Goal: Task Accomplishment & Management: Use online tool/utility

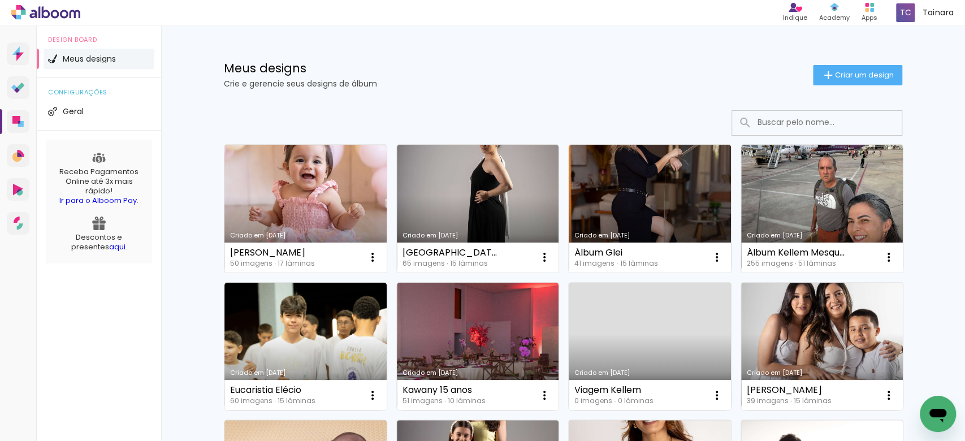
click at [325, 211] on link "Criado em [DATE]" at bounding box center [306, 209] width 162 height 128
click at [0, 0] on neon-animated-pages "Confirmar Cancelar" at bounding box center [0, 0] width 0 height 0
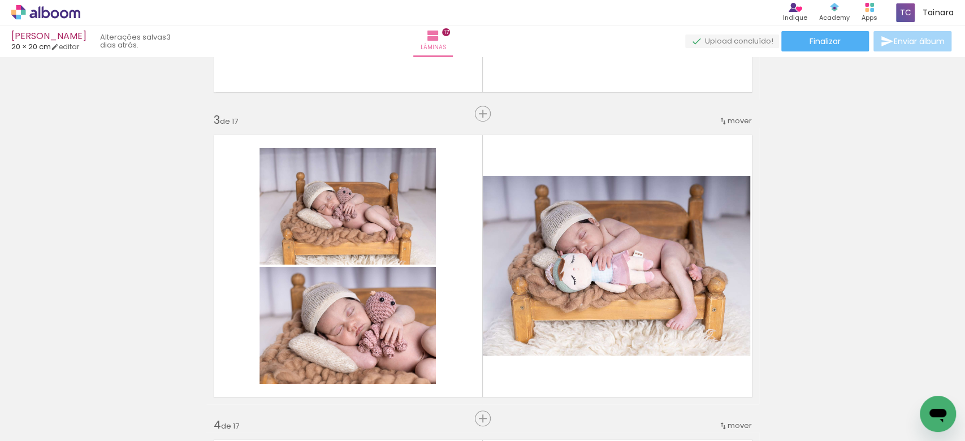
scroll to position [603, 0]
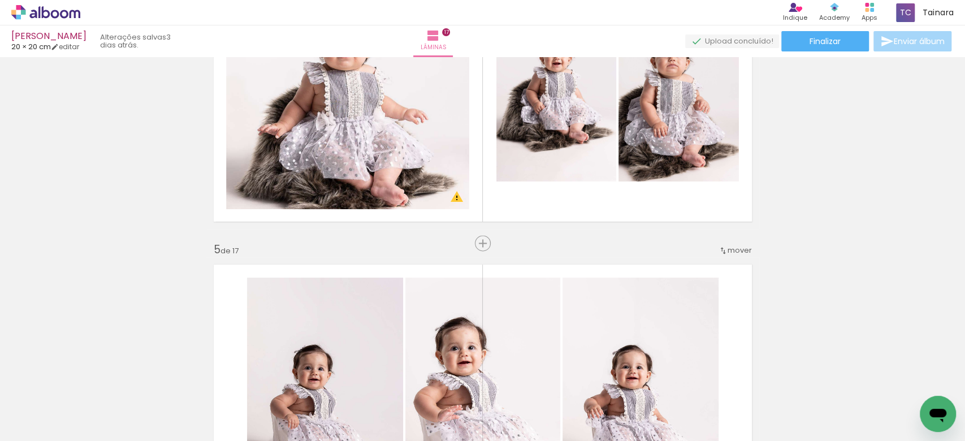
scroll to position [1206, 0]
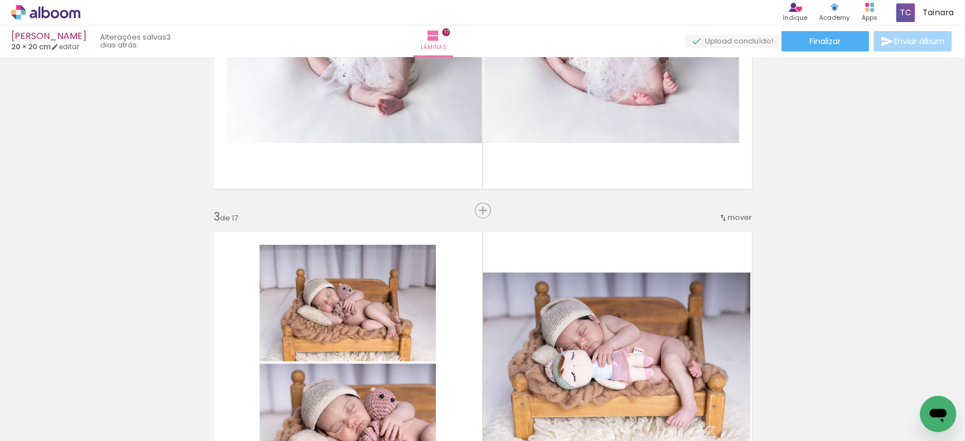
scroll to position [452, 0]
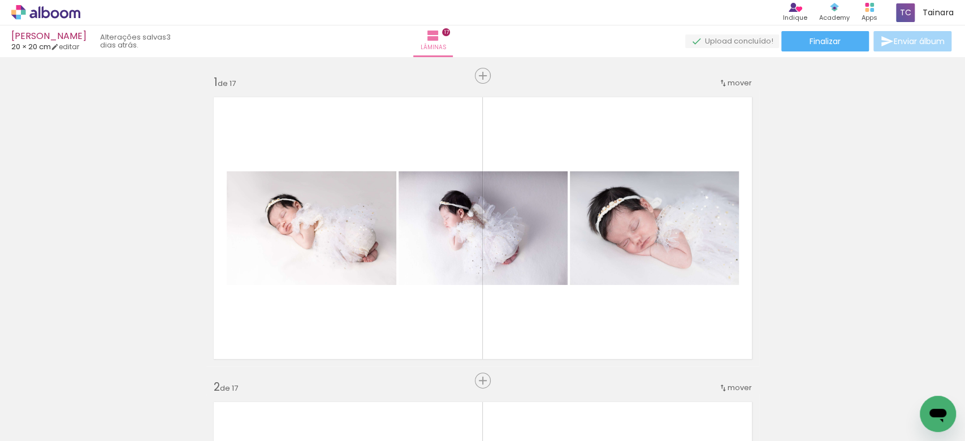
scroll to position [452, 0]
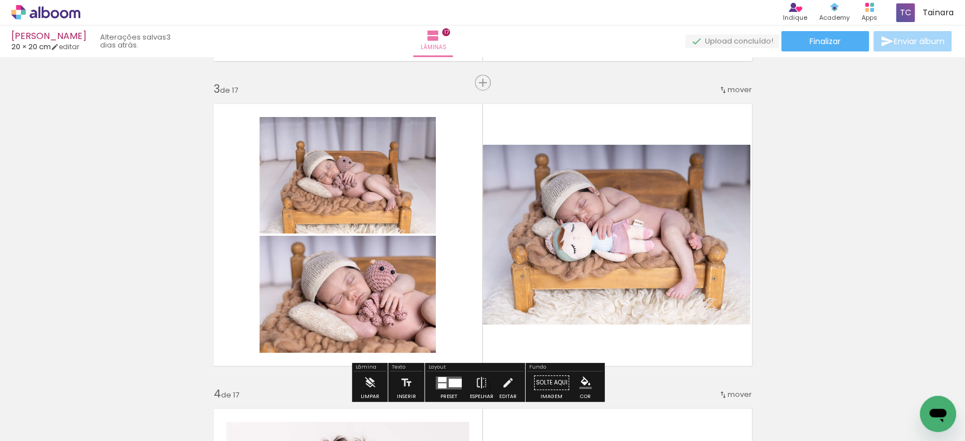
scroll to position [679, 0]
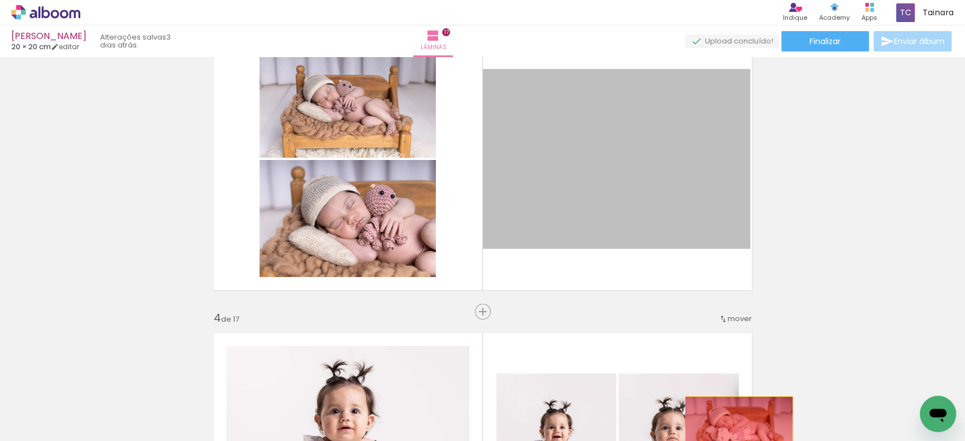
drag, startPoint x: 589, startPoint y: 187, endPoint x: 735, endPoint y: 433, distance: 285.6
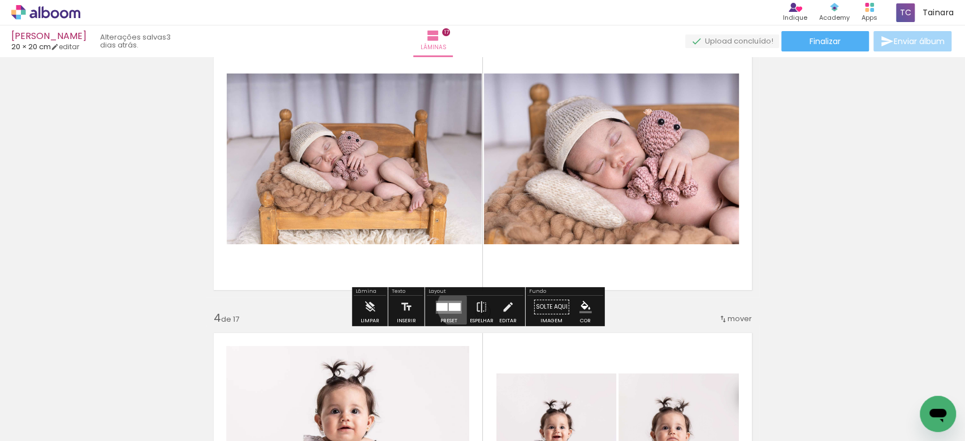
click at [455, 306] on div at bounding box center [455, 307] width 12 height 8
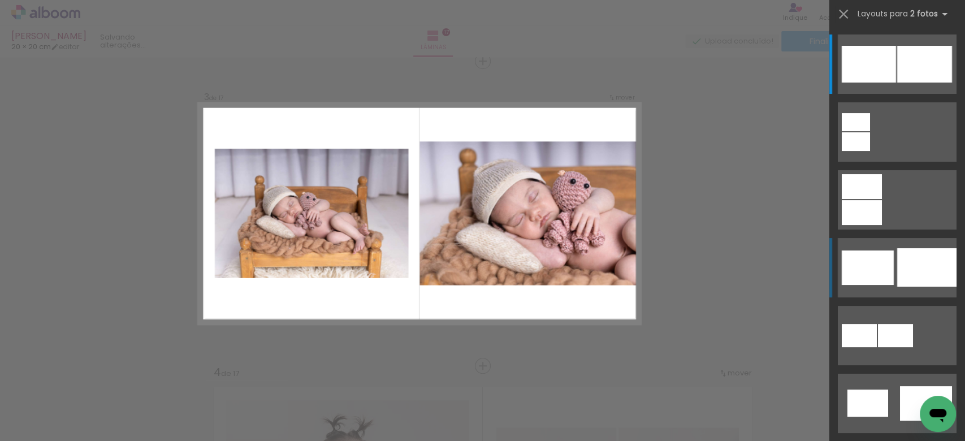
scroll to position [624, 0]
click at [882, 83] on div at bounding box center [869, 64] width 54 height 37
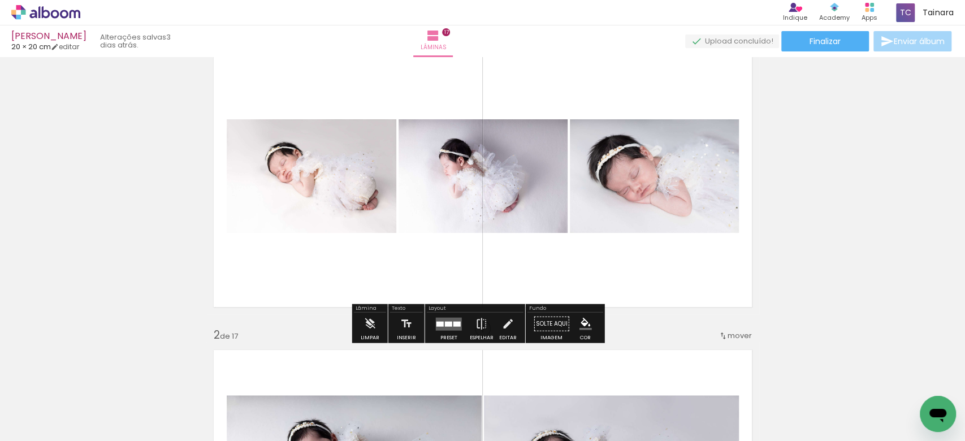
scroll to position [150, 0]
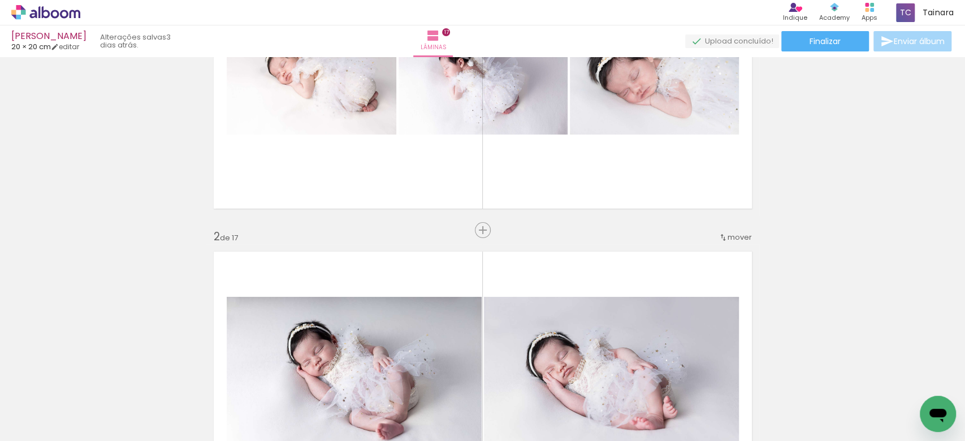
click at [738, 239] on span "mover" at bounding box center [740, 237] width 24 height 11
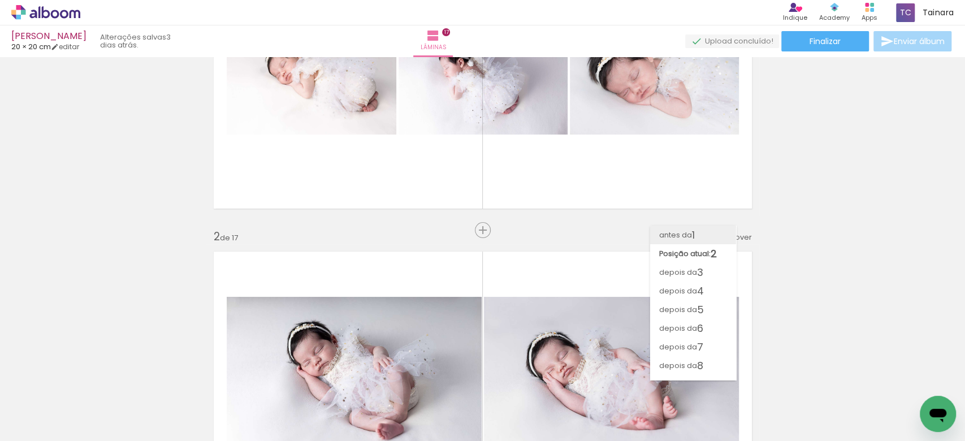
click at [692, 237] on span "1" at bounding box center [693, 235] width 3 height 19
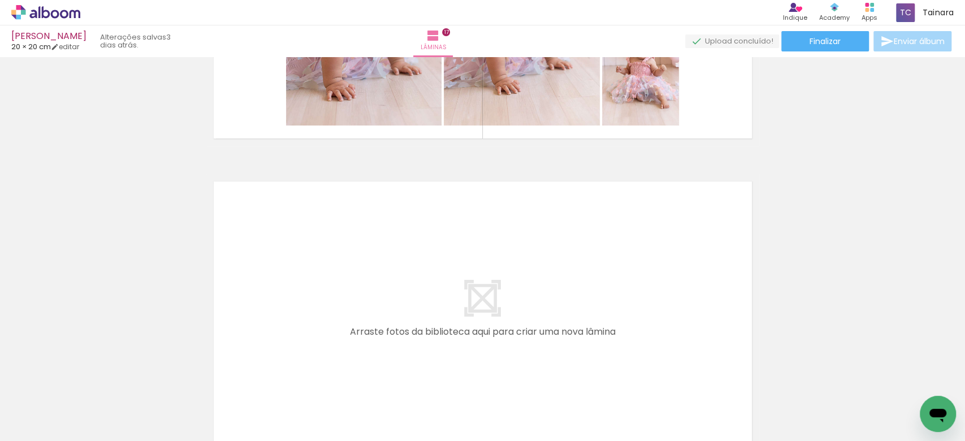
scroll to position [5218, 0]
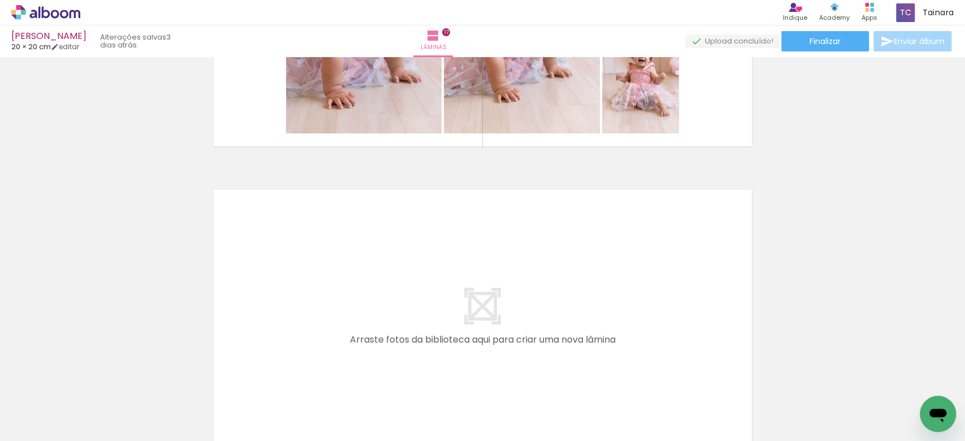
drag, startPoint x: 962, startPoint y: 138, endPoint x: 20, endPoint y: 18, distance: 949.9
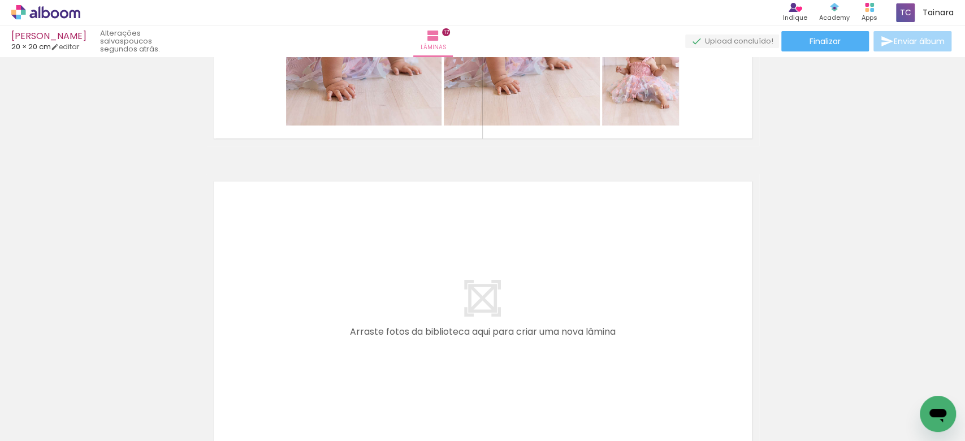
scroll to position [0, 2298]
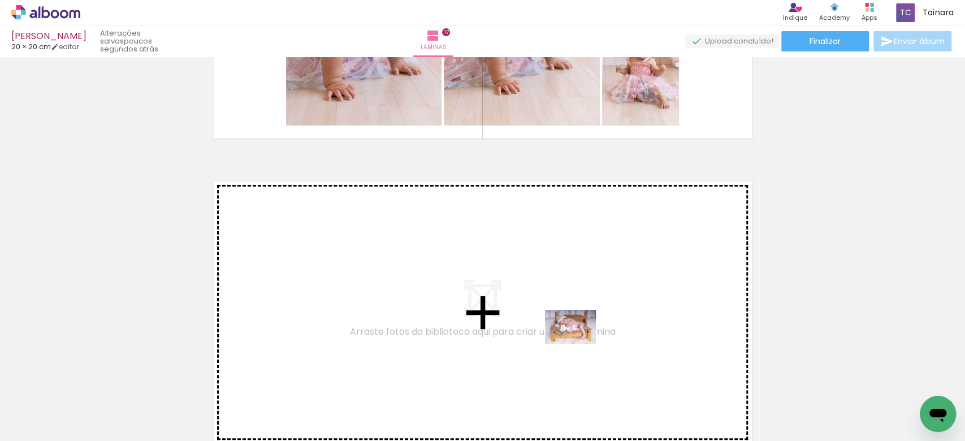
drag, startPoint x: 909, startPoint y: 416, endPoint x: 579, endPoint y: 344, distance: 337.6
click at [579, 344] on quentale-workspace at bounding box center [482, 220] width 965 height 441
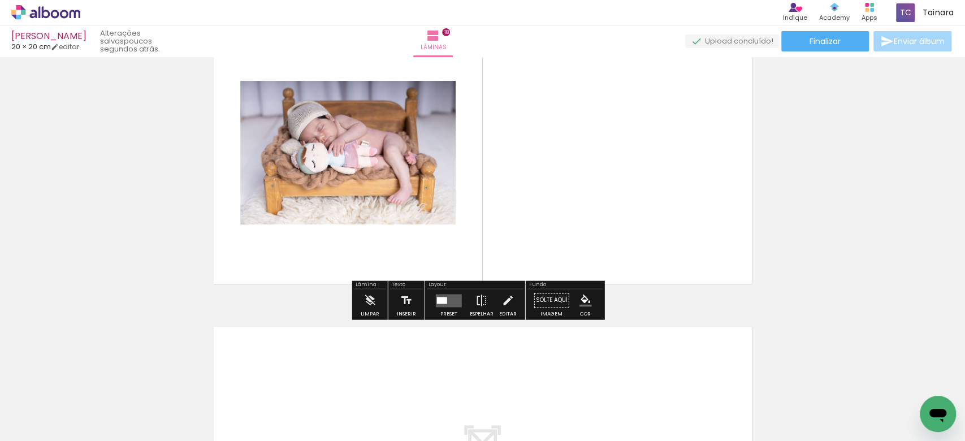
scroll to position [5272, 0]
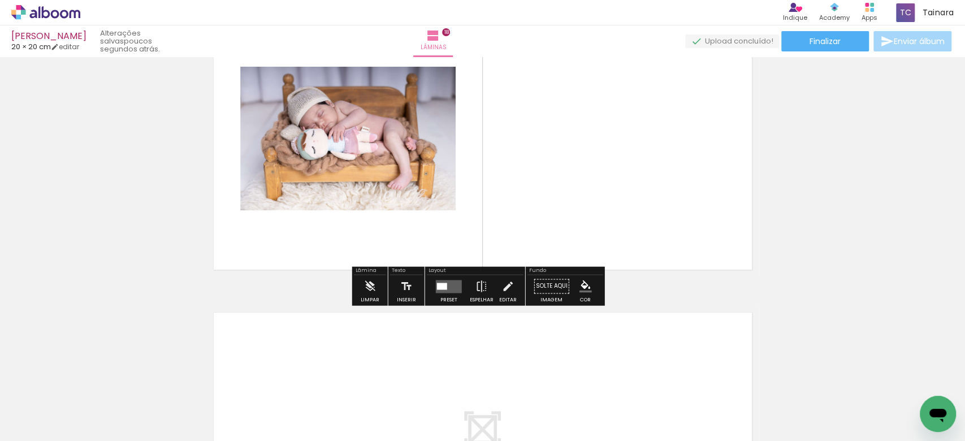
click at [443, 296] on div at bounding box center [449, 286] width 31 height 23
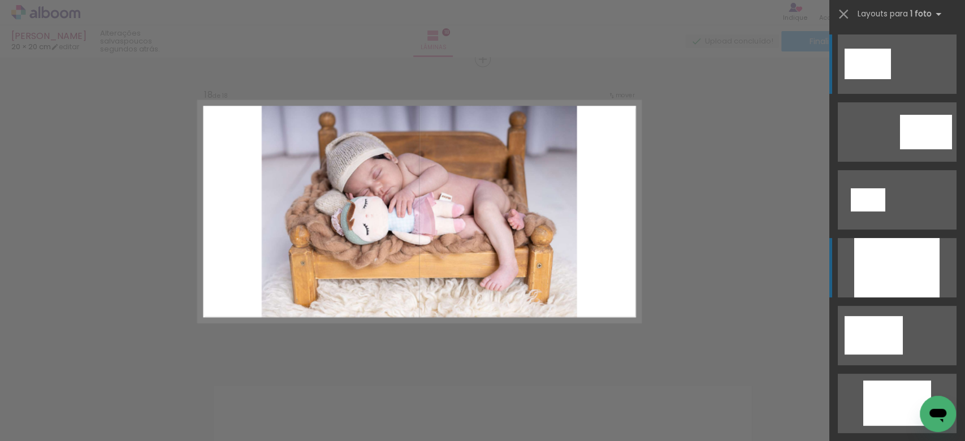
scroll to position [5197, 0]
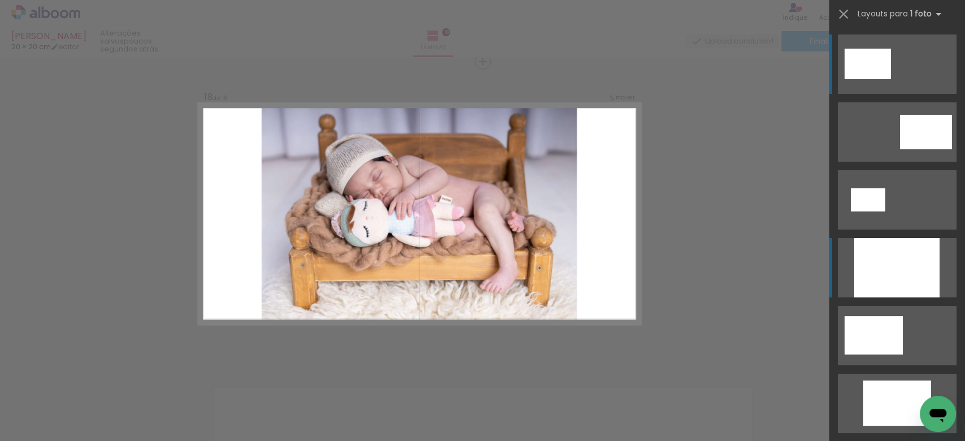
click at [897, 283] on div at bounding box center [897, 267] width 85 height 59
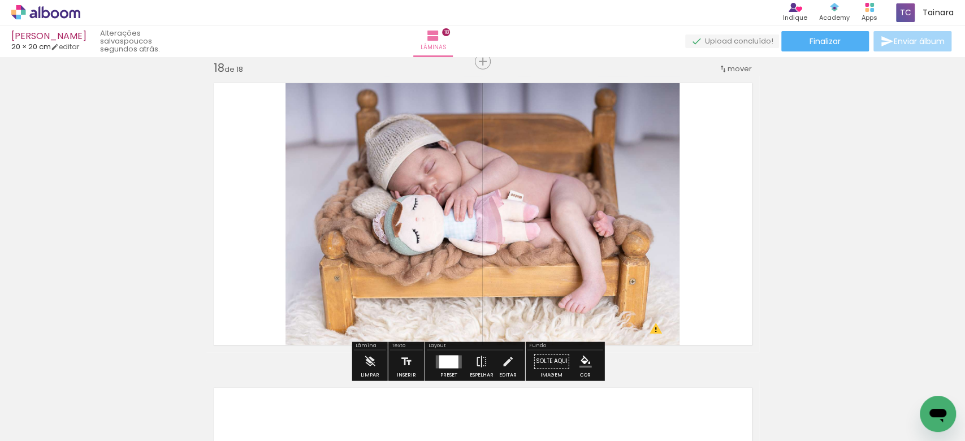
click at [588, 266] on quentale-photo at bounding box center [483, 214] width 394 height 277
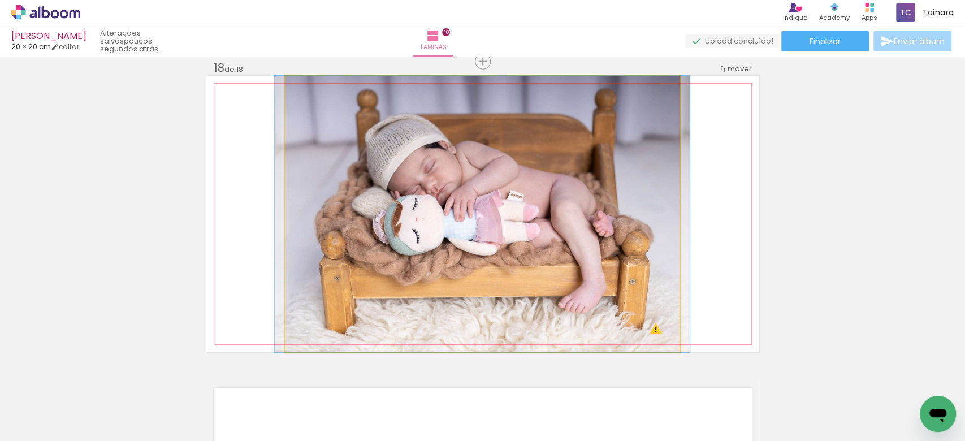
click at [588, 266] on quentale-photo at bounding box center [483, 214] width 394 height 277
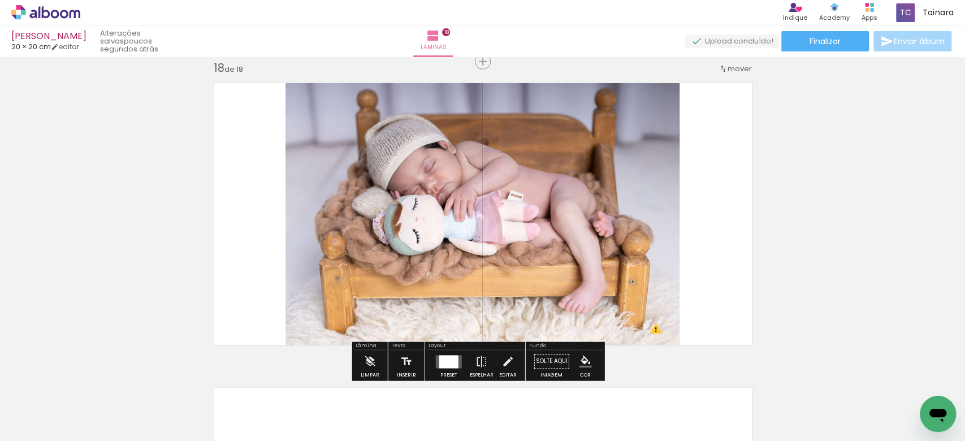
click at [564, 229] on quentale-photo at bounding box center [483, 214] width 394 height 277
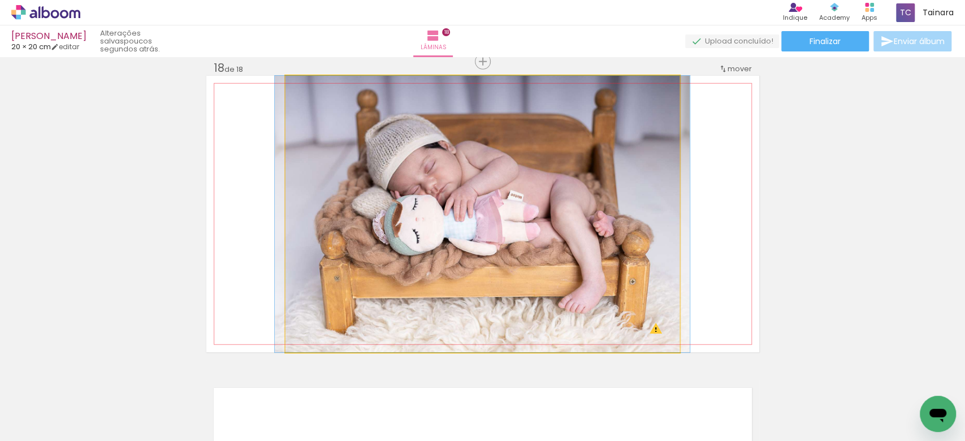
click at [564, 229] on quentale-photo at bounding box center [483, 214] width 394 height 277
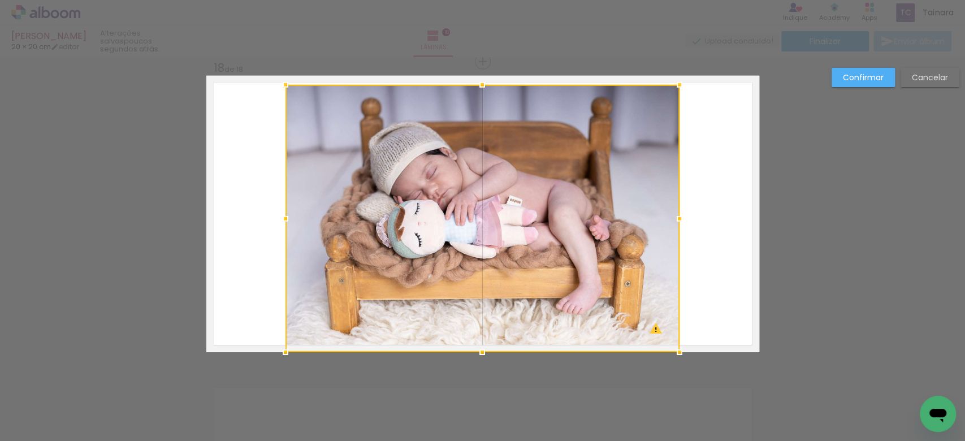
drag, startPoint x: 477, startPoint y: 75, endPoint x: 477, endPoint y: 84, distance: 9.1
click at [477, 84] on div at bounding box center [482, 85] width 23 height 23
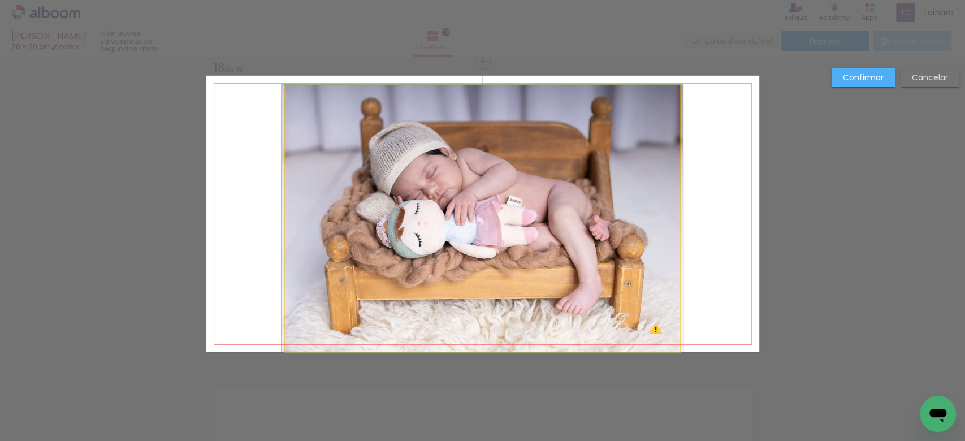
drag, startPoint x: 490, startPoint y: 330, endPoint x: 486, endPoint y: 347, distance: 17.6
click at [490, 330] on quentale-photo at bounding box center [483, 219] width 394 height 268
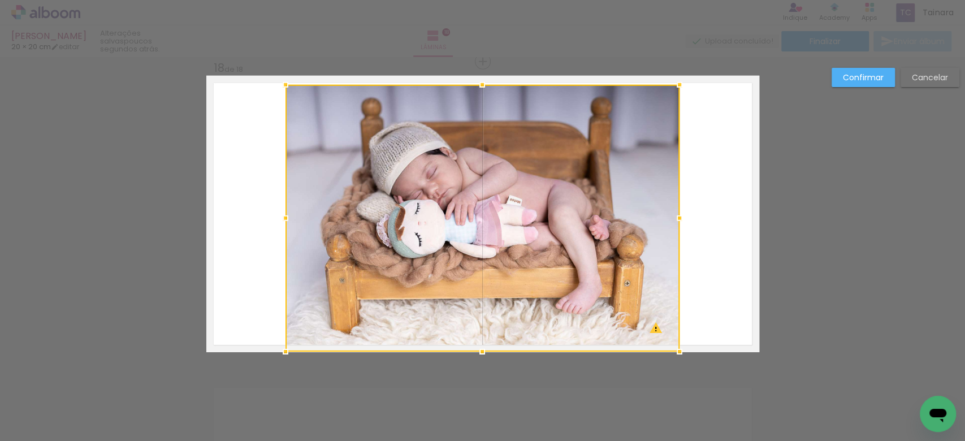
drag, startPoint x: 480, startPoint y: 352, endPoint x: 487, endPoint y: 344, distance: 11.2
click at [483, 347] on div at bounding box center [482, 351] width 23 height 23
click at [480, 303] on div at bounding box center [483, 218] width 394 height 267
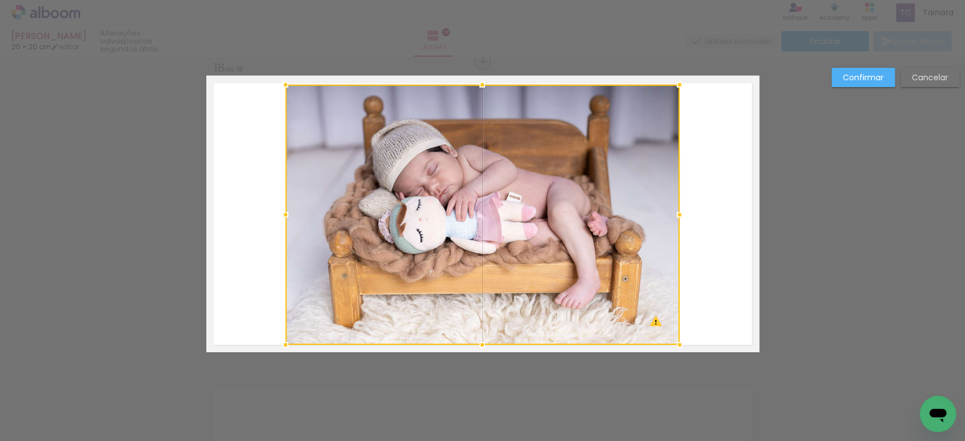
click at [476, 353] on div at bounding box center [482, 345] width 23 height 23
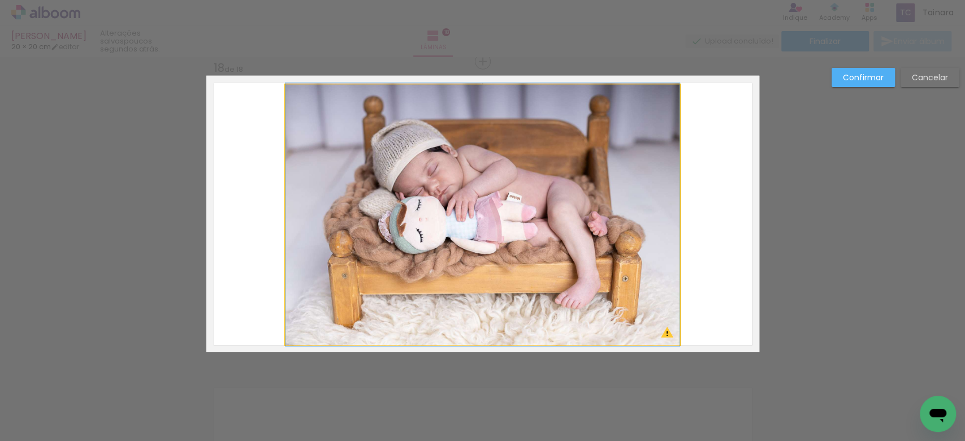
click at [600, 244] on quentale-photo at bounding box center [483, 215] width 394 height 260
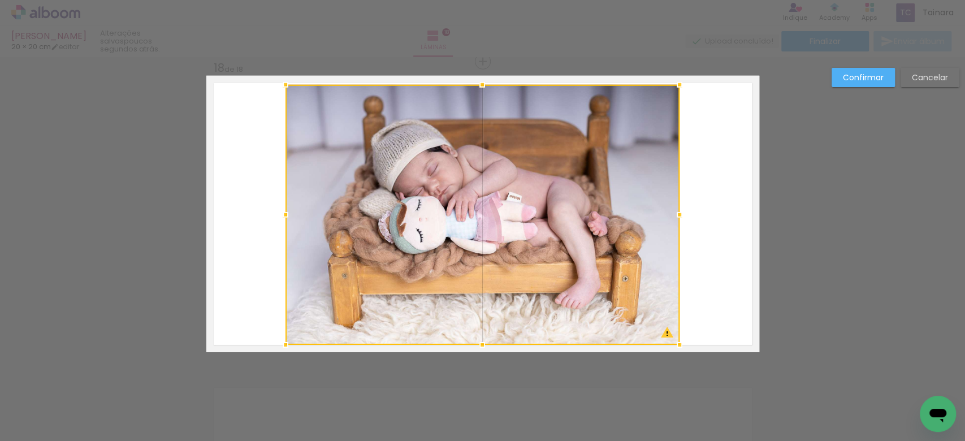
click at [600, 244] on div at bounding box center [483, 215] width 394 height 260
click at [476, 79] on div at bounding box center [482, 85] width 23 height 23
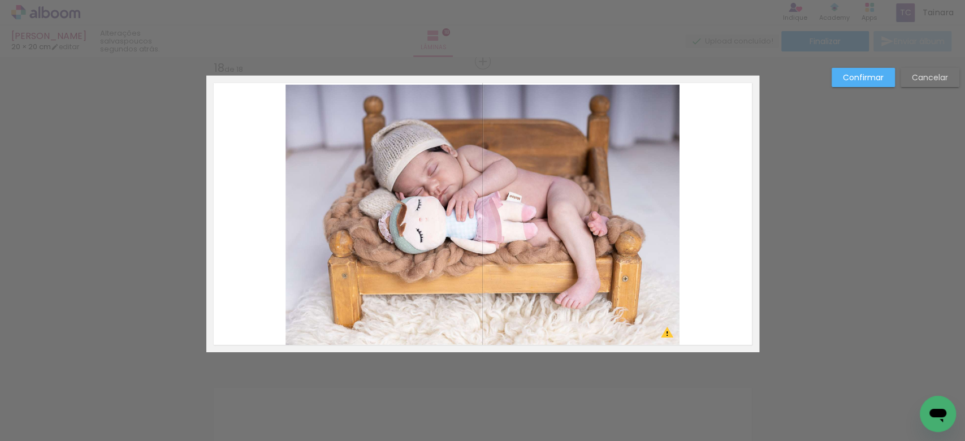
drag, startPoint x: 831, startPoint y: 75, endPoint x: 846, endPoint y: 75, distance: 15.3
click at [831, 75] on div "Confirmar Cancelar" at bounding box center [892, 82] width 133 height 28
click at [0, 0] on slot "Confirmar" at bounding box center [0, 0] width 0 height 0
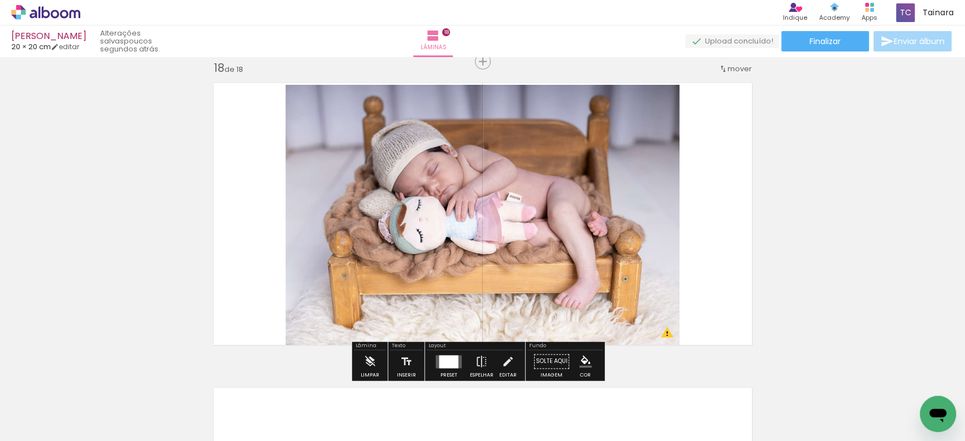
click at [441, 360] on div at bounding box center [448, 361] width 19 height 13
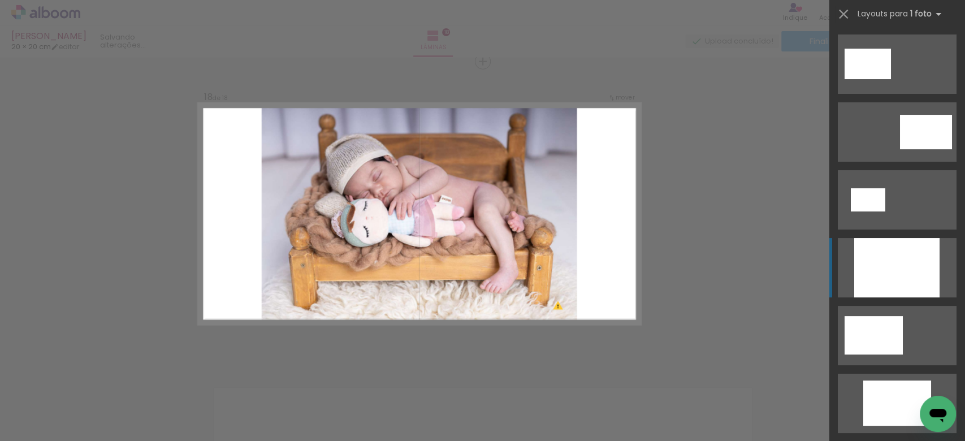
scroll to position [204, 0]
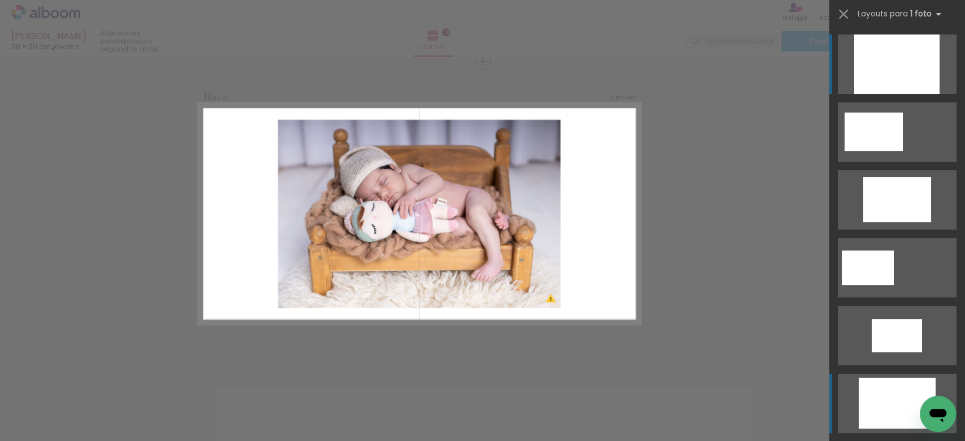
click at [897, 94] on div at bounding box center [897, 64] width 85 height 59
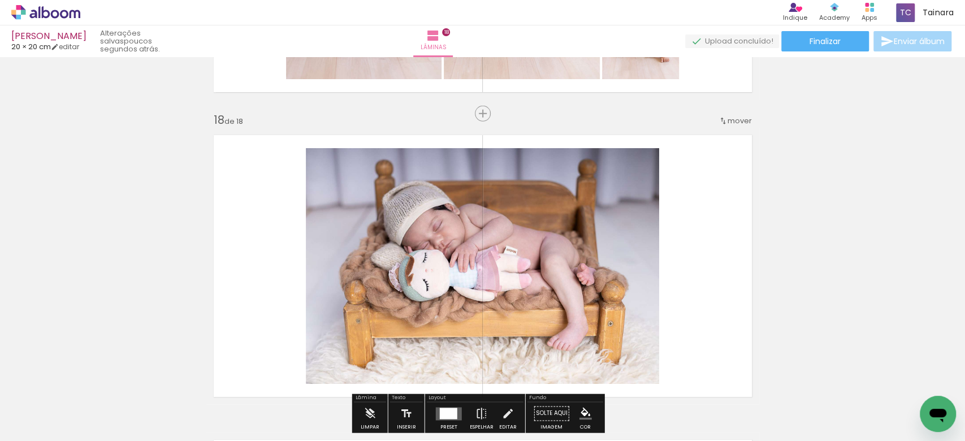
scroll to position [5121, 0]
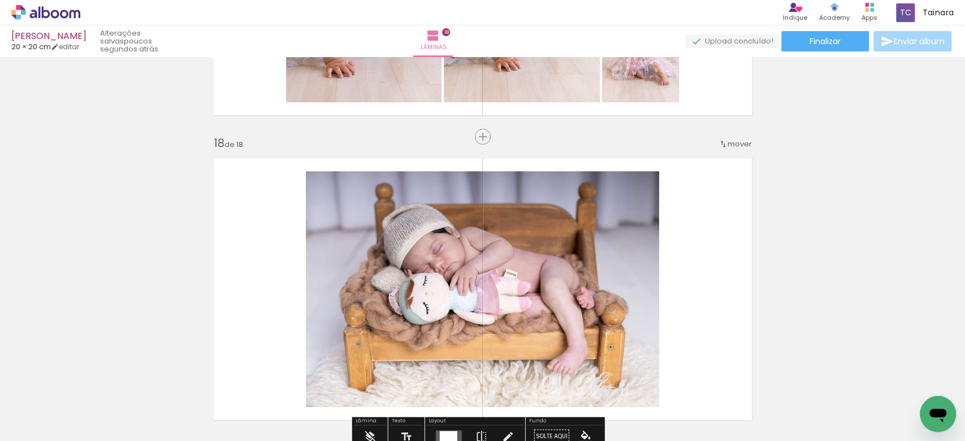
click at [728, 143] on span "mover" at bounding box center [740, 144] width 24 height 11
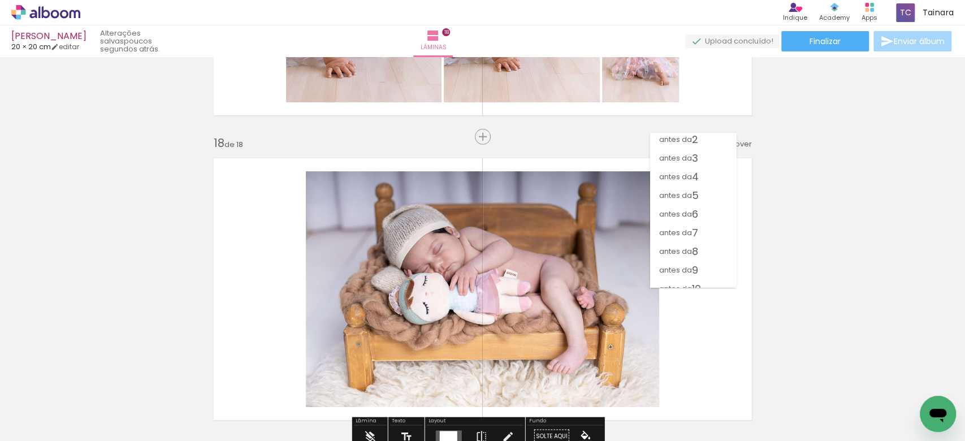
scroll to position [0, 0]
click at [697, 199] on span "4" at bounding box center [695, 198] width 7 height 19
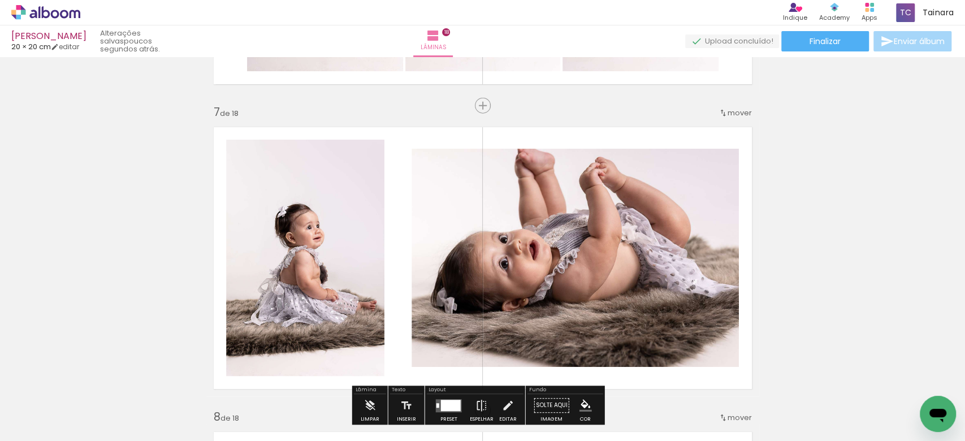
scroll to position [1909, 0]
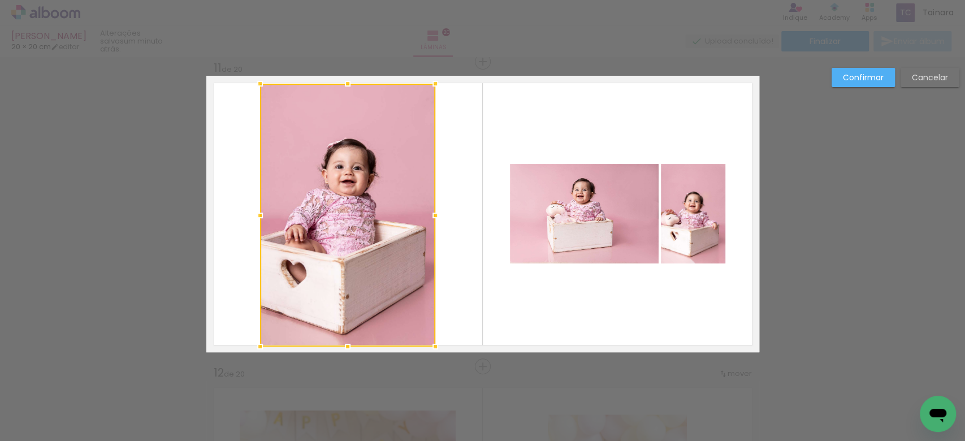
scroll to position [0, 683]
click at [532, 153] on quentale-layouter at bounding box center [482, 214] width 553 height 277
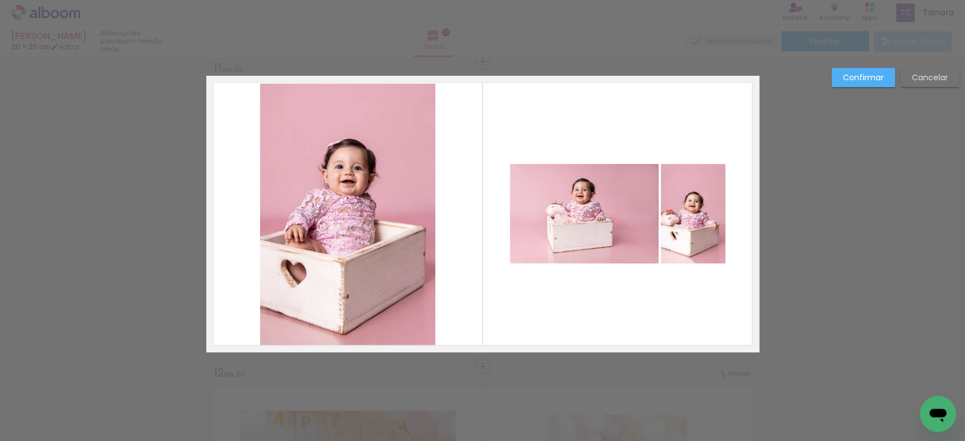
click at [0, 0] on slot "Confirmar" at bounding box center [0, 0] width 0 height 0
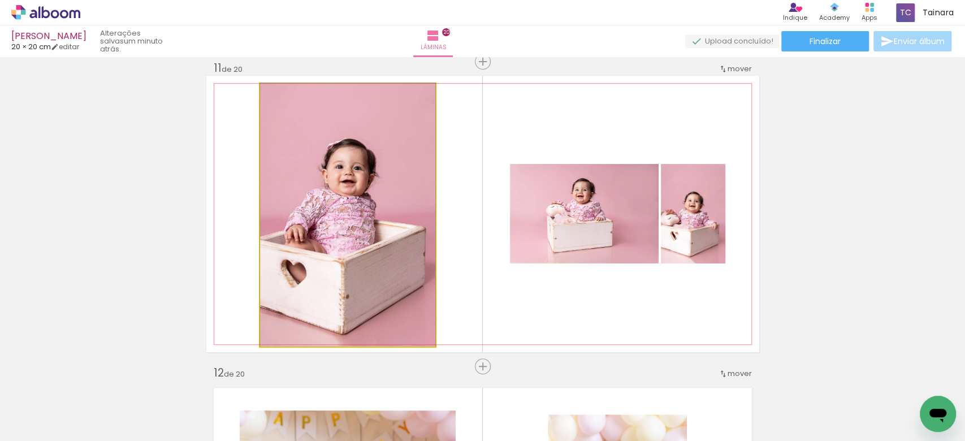
click at [385, 249] on quentale-photo at bounding box center [347, 215] width 175 height 263
click at [385, 247] on quentale-photo at bounding box center [347, 215] width 175 height 263
click at [383, 247] on quentale-photo at bounding box center [347, 215] width 175 height 263
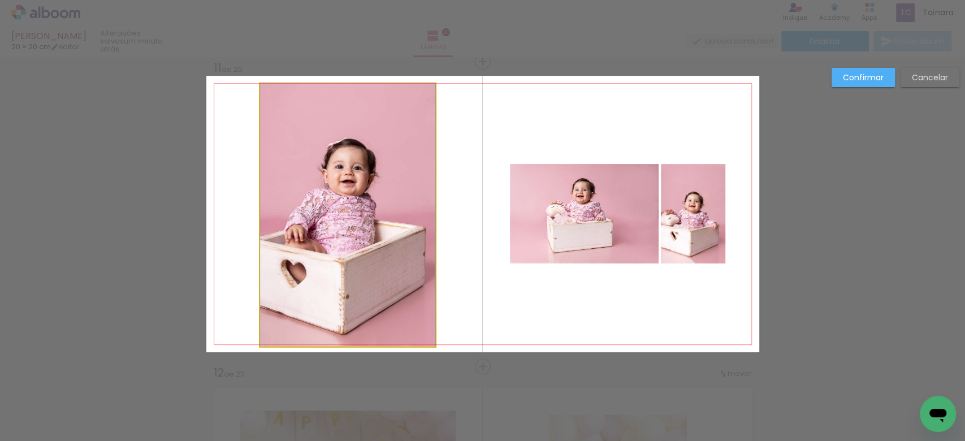
drag, startPoint x: 382, startPoint y: 247, endPoint x: 346, endPoint y: 236, distance: 37.8
click at [380, 245] on quentale-photo at bounding box center [347, 215] width 175 height 263
click at [346, 236] on div at bounding box center [347, 215] width 175 height 263
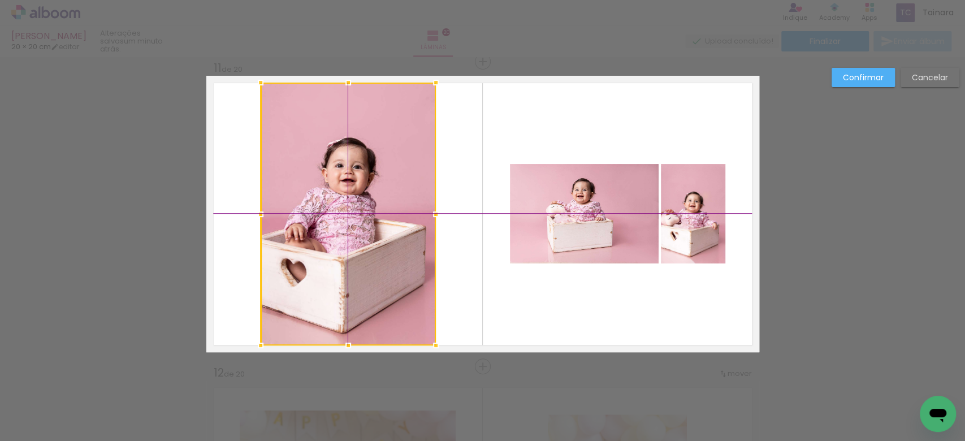
click at [346, 235] on div at bounding box center [348, 214] width 175 height 263
drag, startPoint x: 454, startPoint y: 189, endPoint x: 481, endPoint y: 170, distance: 33.7
click at [457, 188] on quentale-layouter at bounding box center [482, 214] width 553 height 277
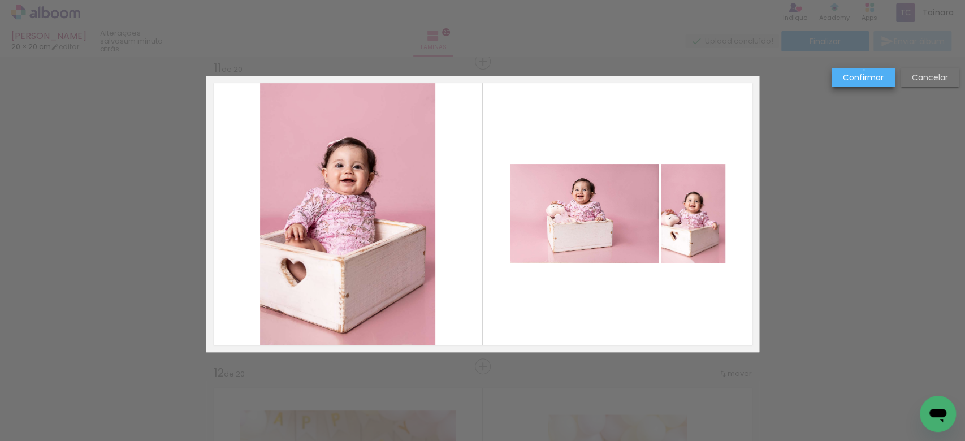
click at [864, 70] on paper-button "Confirmar" at bounding box center [863, 77] width 63 height 19
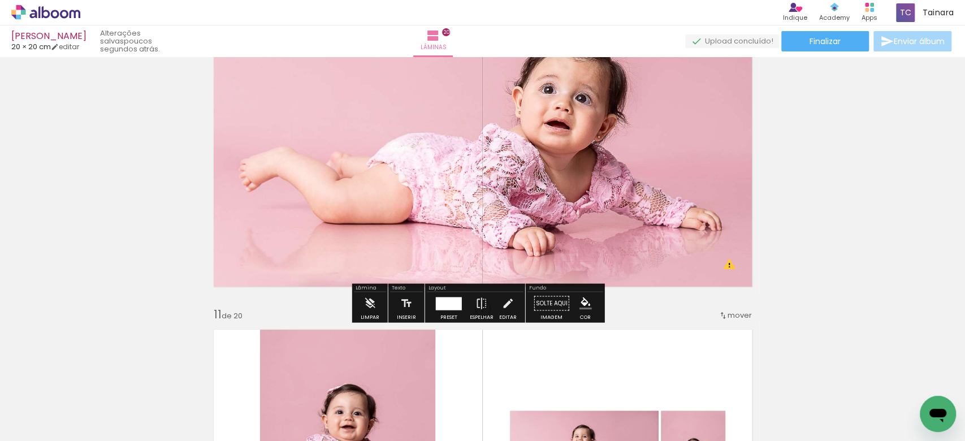
scroll to position [2761, 0]
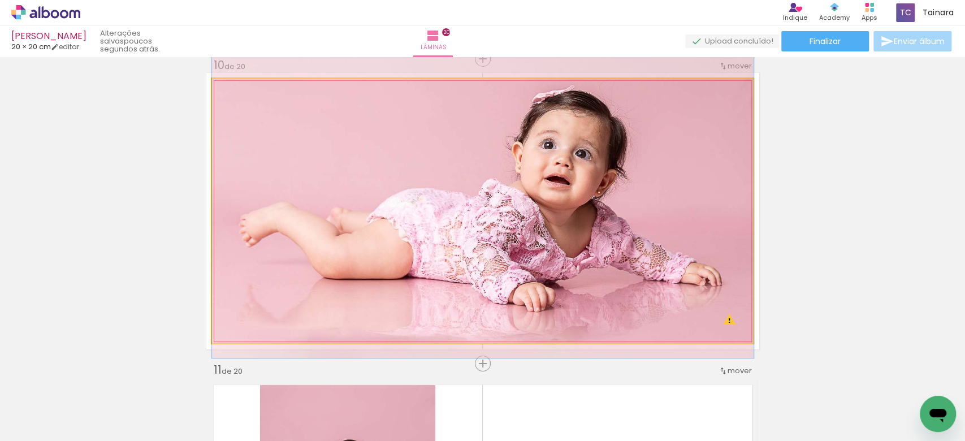
click at [644, 245] on quentale-photo at bounding box center [483, 211] width 542 height 265
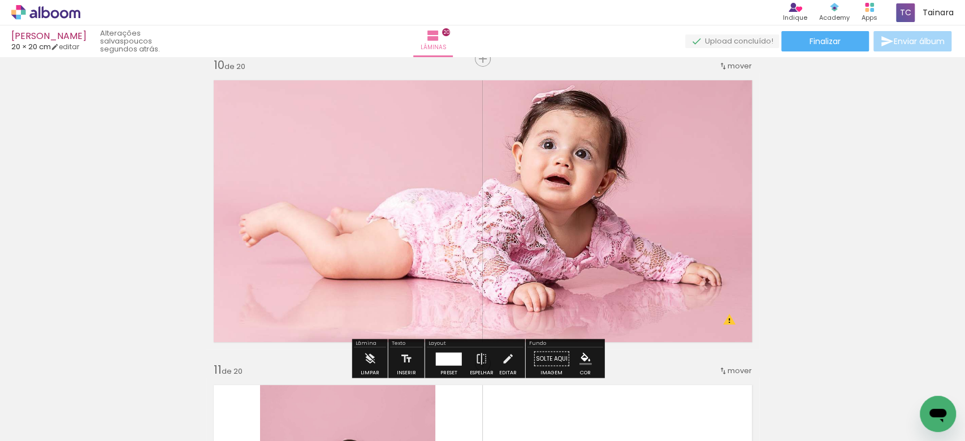
click at [644, 245] on quentale-photo at bounding box center [483, 211] width 542 height 265
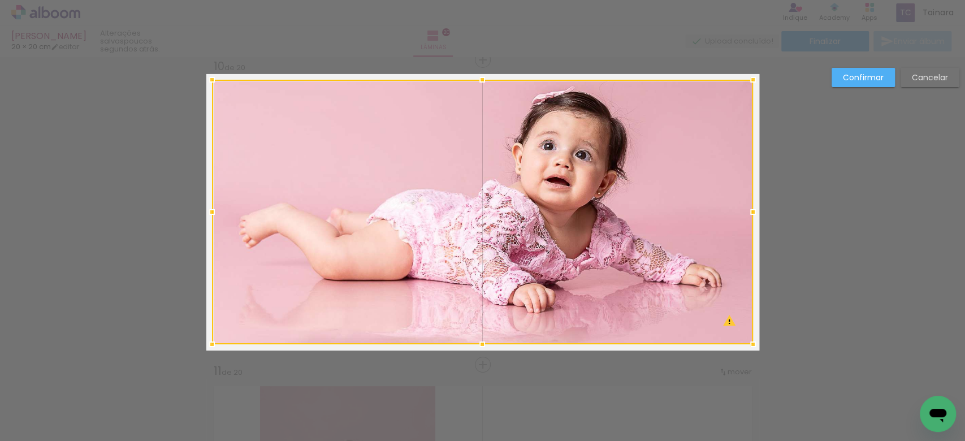
scroll to position [2758, 0]
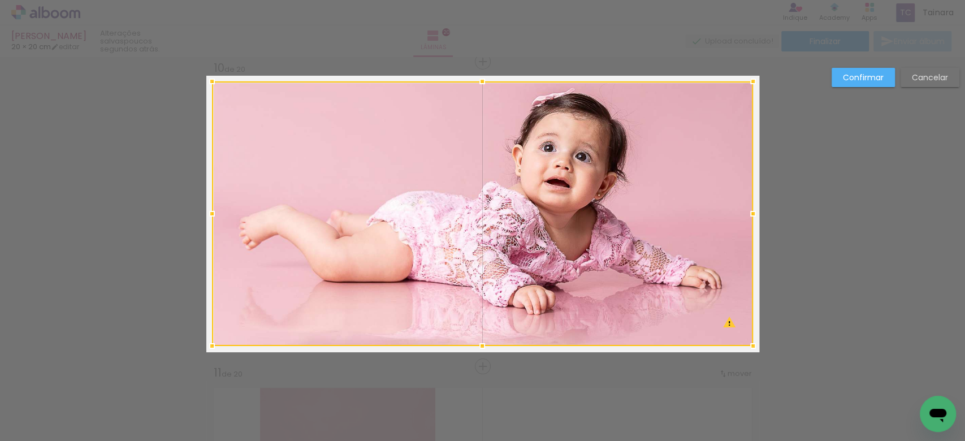
click at [621, 238] on div at bounding box center [482, 213] width 541 height 265
click at [0, 0] on slot "Confirmar" at bounding box center [0, 0] width 0 height 0
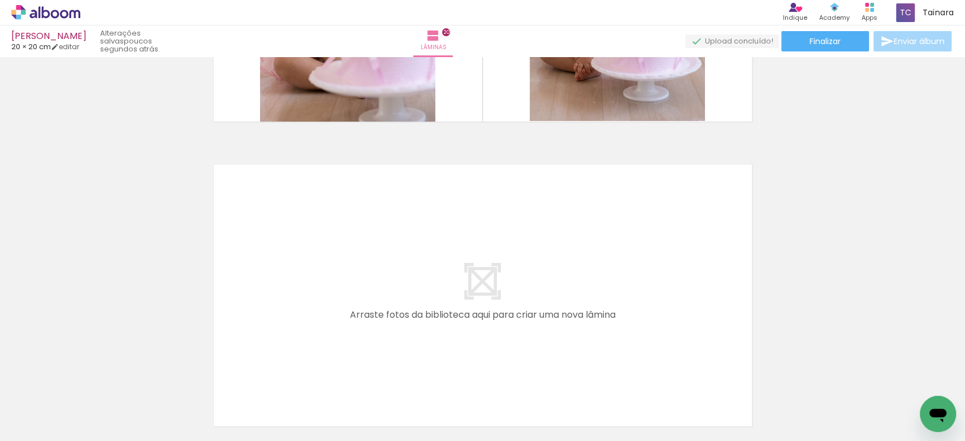
scroll to position [6132, 0]
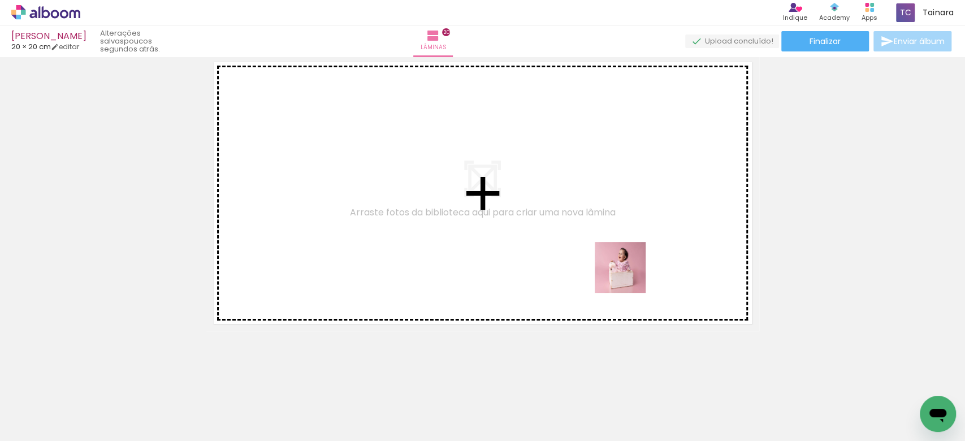
drag, startPoint x: 647, startPoint y: 403, endPoint x: 566, endPoint y: 313, distance: 120.9
click at [627, 278] on quentale-workspace at bounding box center [482, 220] width 965 height 441
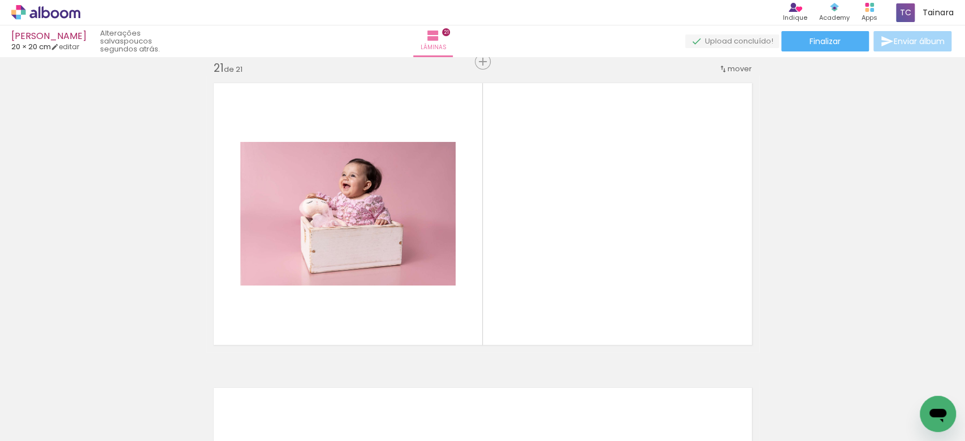
scroll to position [6111, 0]
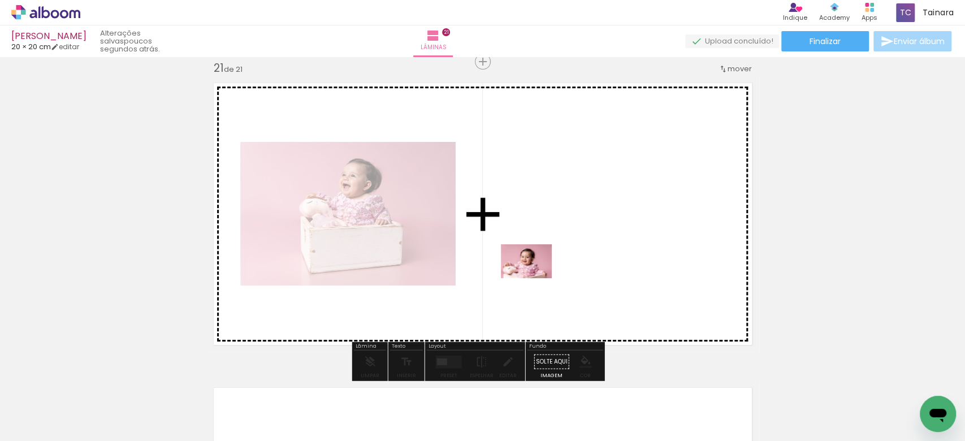
drag, startPoint x: 259, startPoint y: 420, endPoint x: 536, endPoint y: 278, distance: 310.9
click at [536, 278] on quentale-workspace at bounding box center [482, 220] width 965 height 441
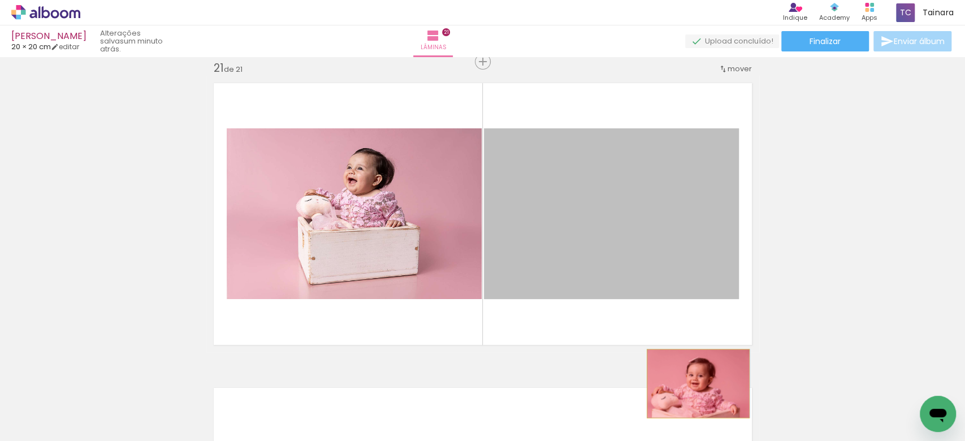
drag, startPoint x: 584, startPoint y: 260, endPoint x: 692, endPoint y: 383, distance: 164.7
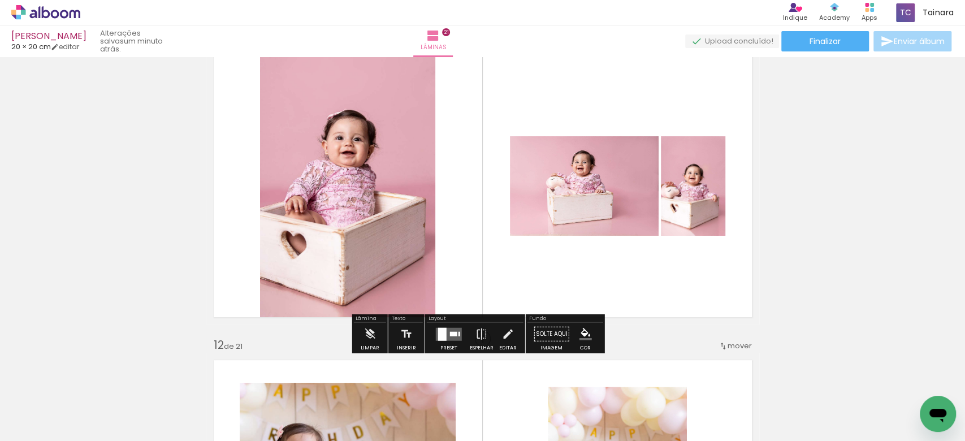
scroll to position [3095, 0]
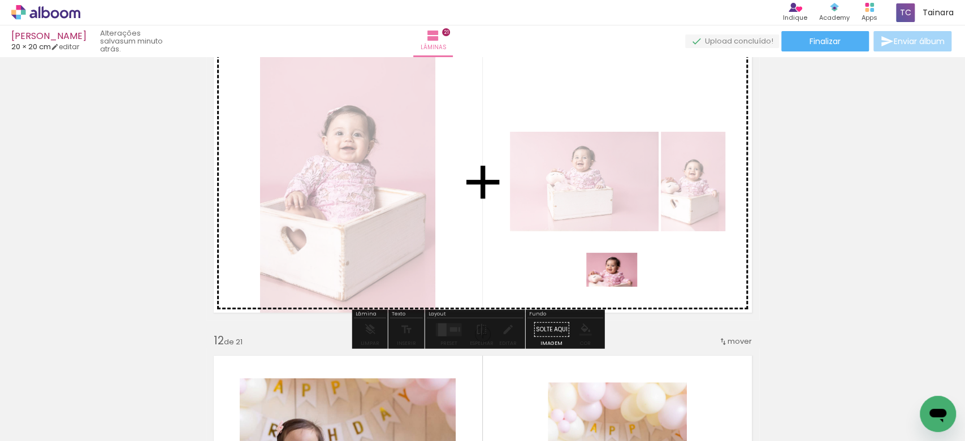
drag, startPoint x: 295, startPoint y: 394, endPoint x: 620, endPoint y: 287, distance: 343.0
click at [620, 287] on quentale-workspace at bounding box center [482, 220] width 965 height 441
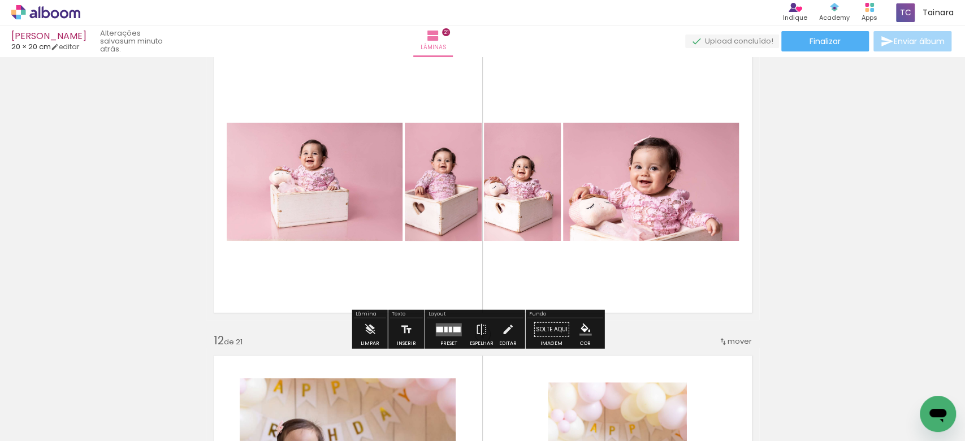
click at [450, 326] on quentale-layouter at bounding box center [449, 329] width 26 height 13
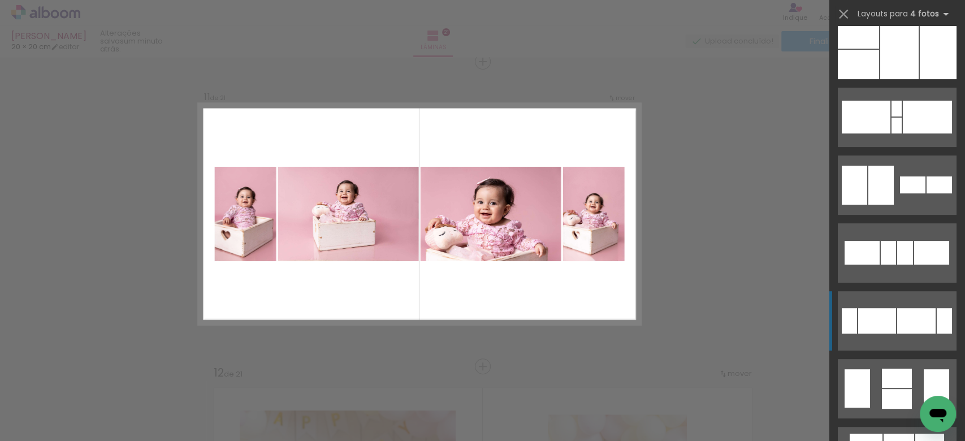
scroll to position [226, 0]
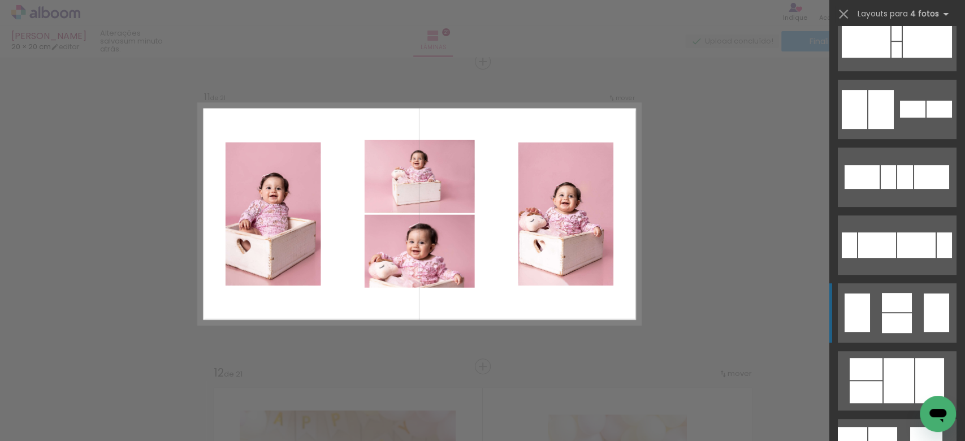
click at [897, 41] on div at bounding box center [897, 33] width 10 height 16
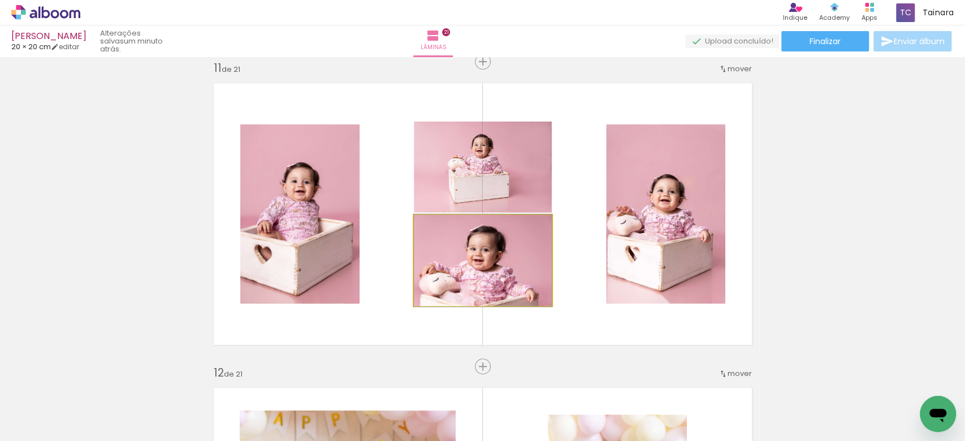
click at [470, 269] on quentale-photo at bounding box center [483, 260] width 138 height 91
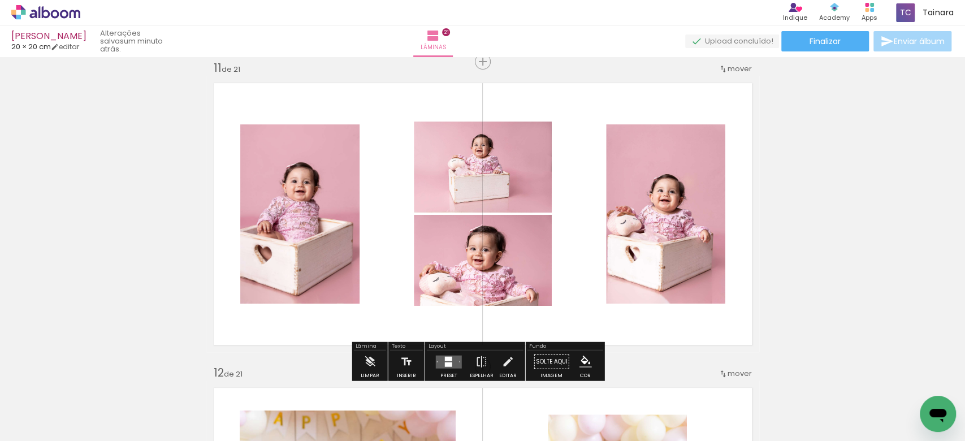
click at [470, 269] on quentale-photo at bounding box center [483, 260] width 138 height 91
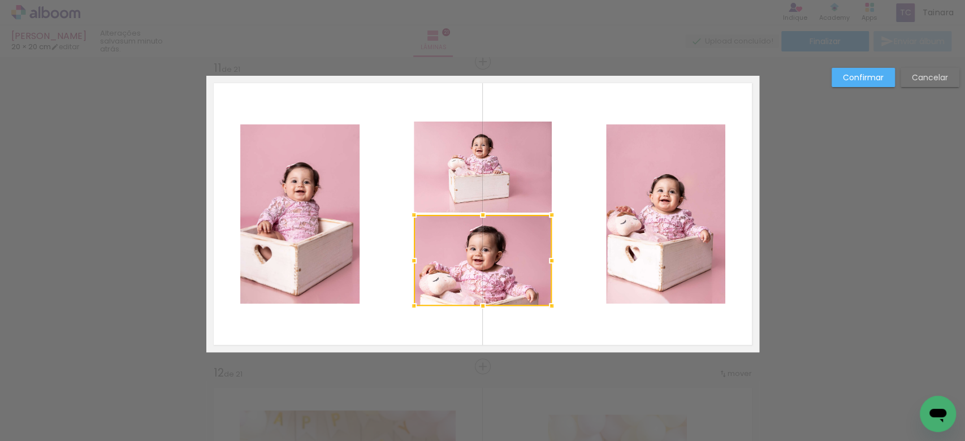
click at [470, 269] on div at bounding box center [483, 260] width 138 height 91
click at [838, 79] on paper-button "Confirmar" at bounding box center [863, 77] width 63 height 19
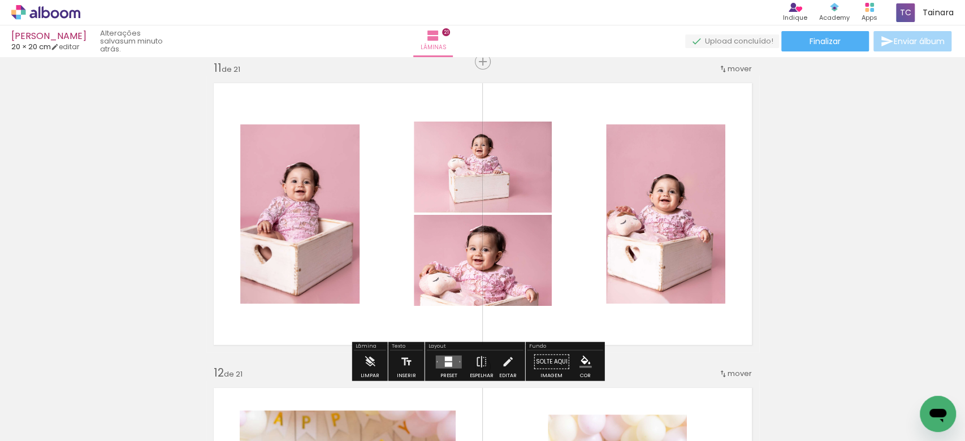
drag, startPoint x: 449, startPoint y: 360, endPoint x: 493, endPoint y: 355, distance: 44.4
click at [448, 360] on div at bounding box center [448, 358] width 7 height 5
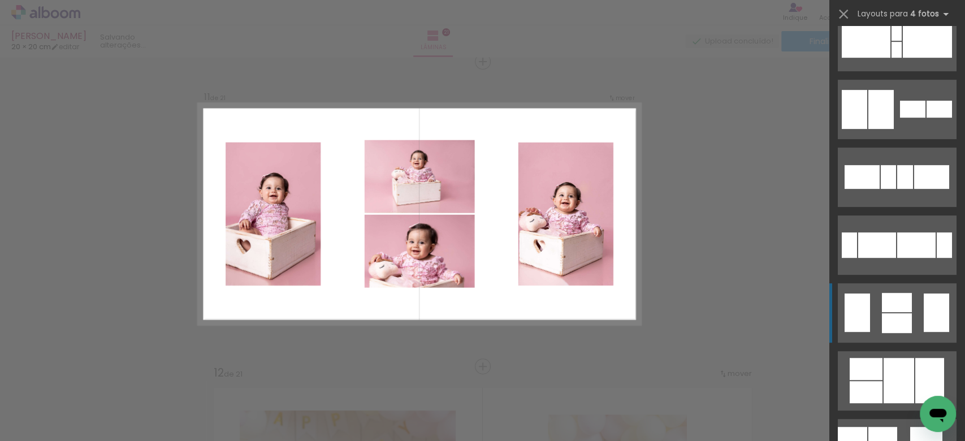
scroll to position [475, 0]
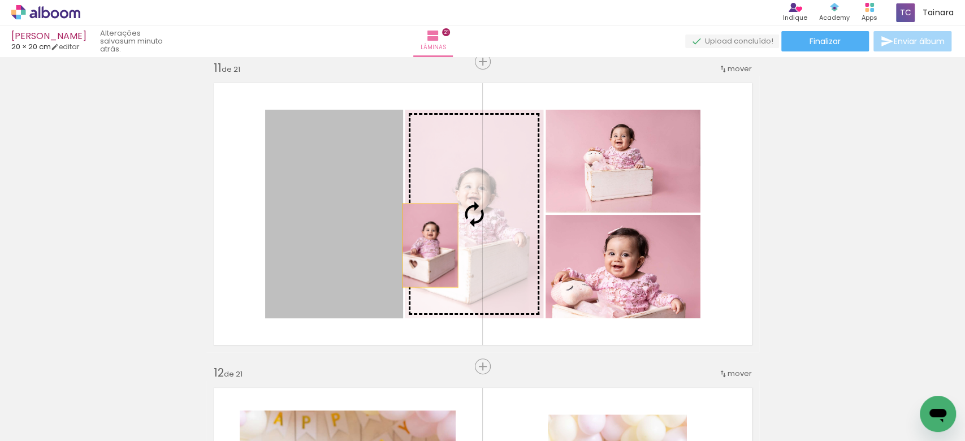
drag, startPoint x: 344, startPoint y: 275, endPoint x: 424, endPoint y: 245, distance: 85.0
click at [0, 0] on slot at bounding box center [0, 0] width 0 height 0
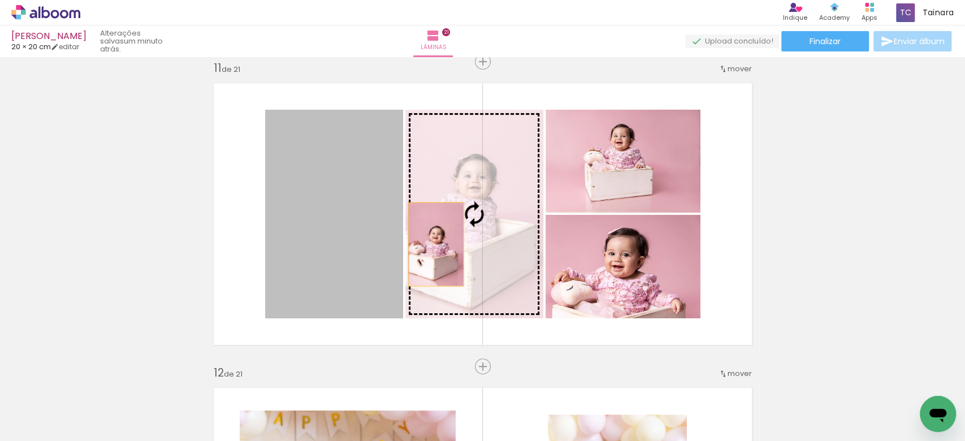
drag, startPoint x: 325, startPoint y: 261, endPoint x: 430, endPoint y: 244, distance: 106.5
click at [0, 0] on slot at bounding box center [0, 0] width 0 height 0
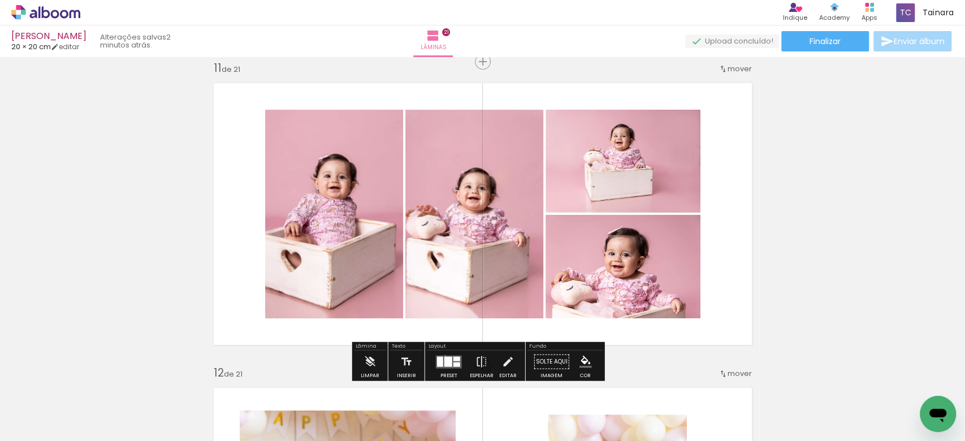
click at [441, 355] on quentale-layouter at bounding box center [449, 361] width 26 height 13
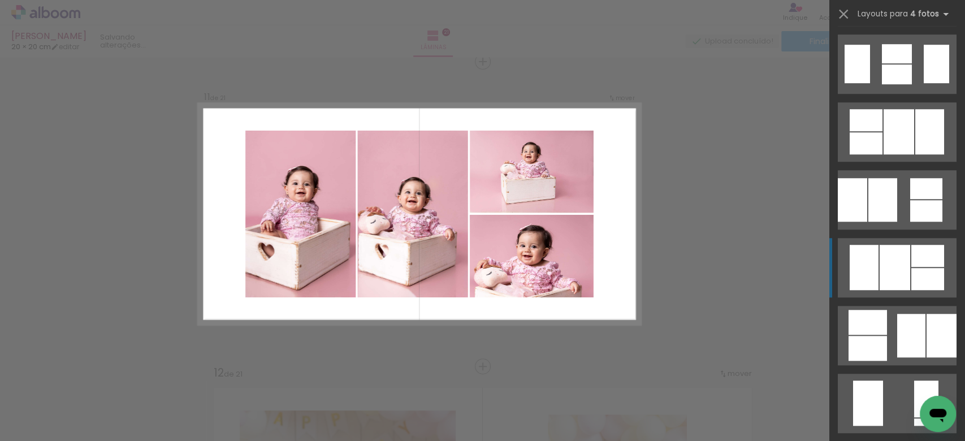
scroll to position [679, 0]
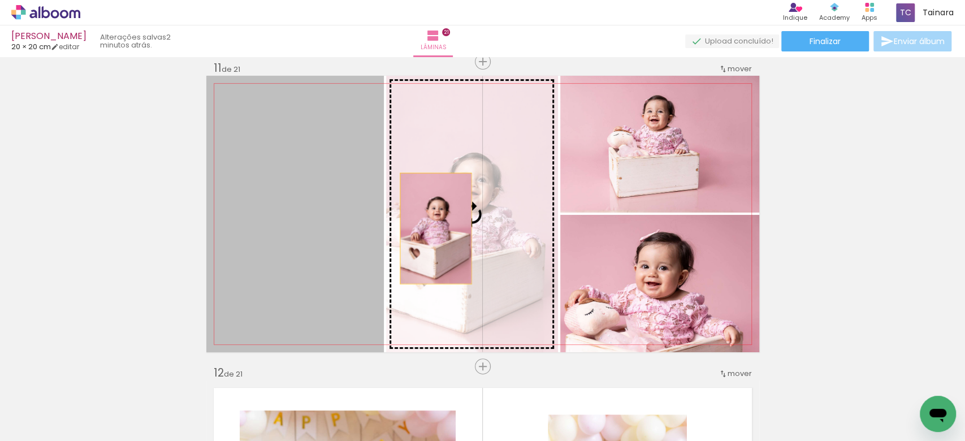
drag, startPoint x: 318, startPoint y: 232, endPoint x: 430, endPoint y: 228, distance: 111.5
click at [0, 0] on slot at bounding box center [0, 0] width 0 height 0
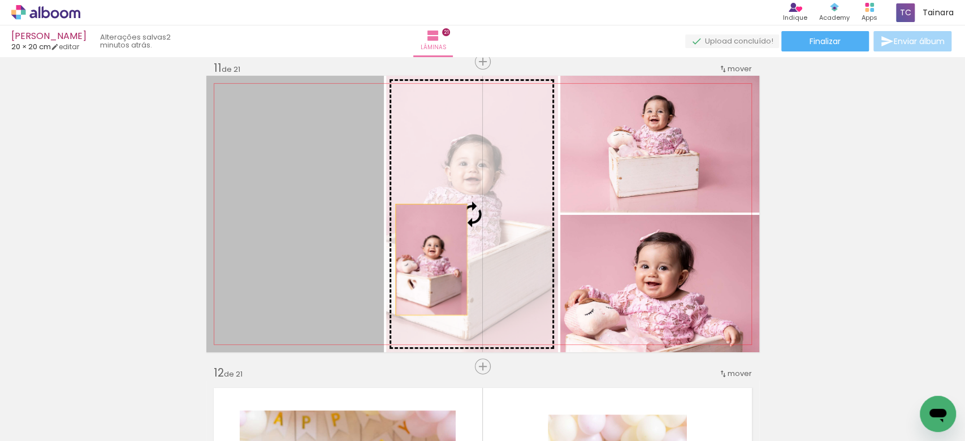
drag, startPoint x: 403, startPoint y: 260, endPoint x: 430, endPoint y: 258, distance: 27.2
click at [0, 0] on slot at bounding box center [0, 0] width 0 height 0
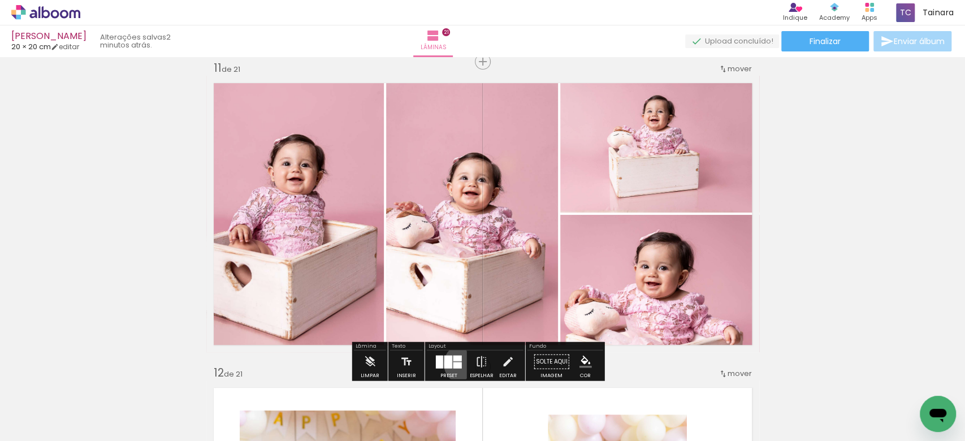
click at [461, 364] on paper-button "Preset" at bounding box center [449, 365] width 36 height 29
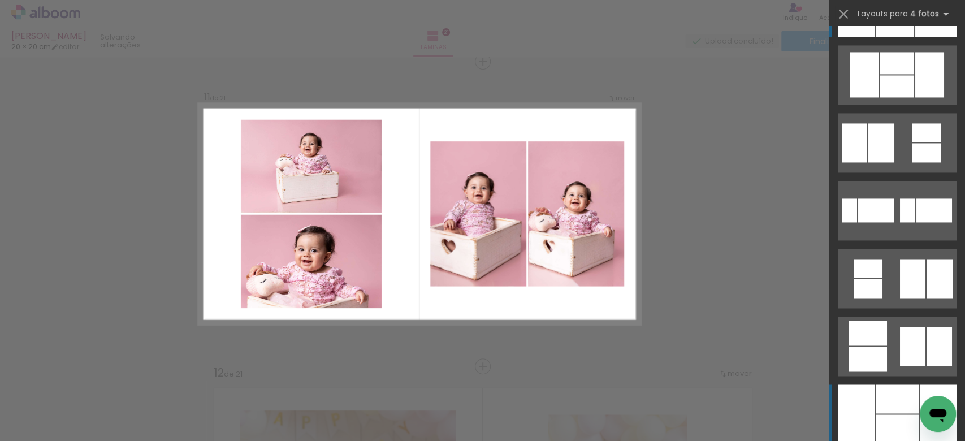
scroll to position [1093, 0]
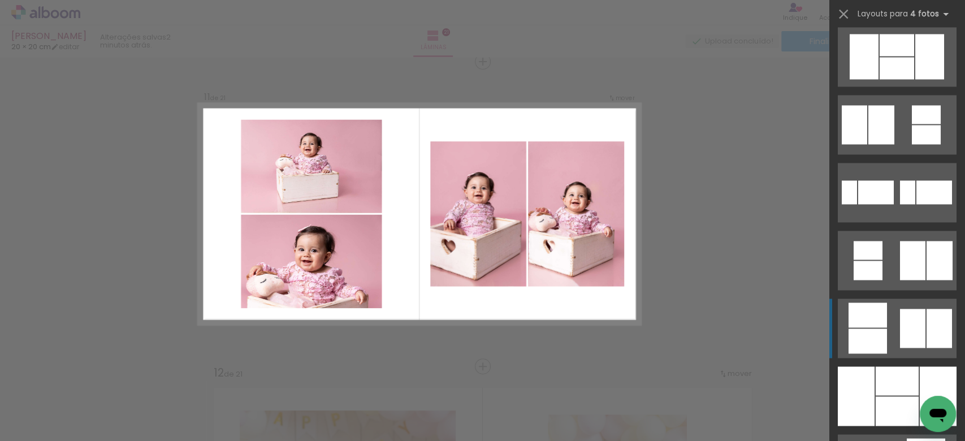
click at [860, 280] on div at bounding box center [868, 270] width 29 height 19
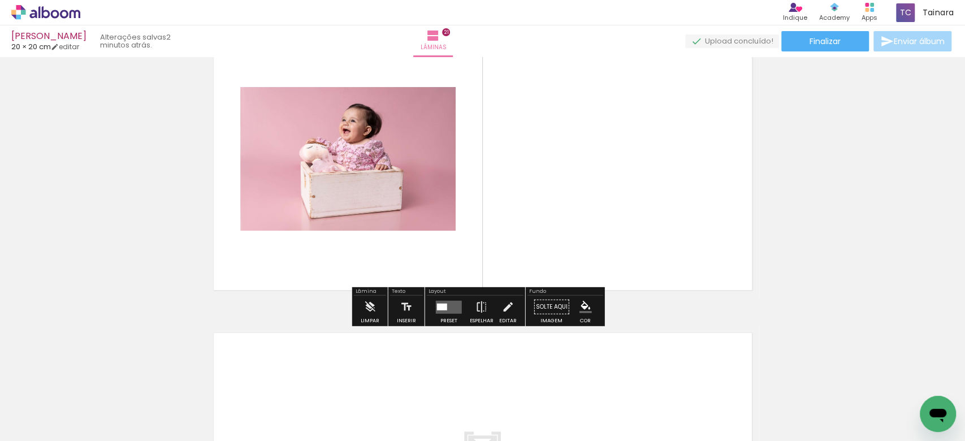
scroll to position [6290, 0]
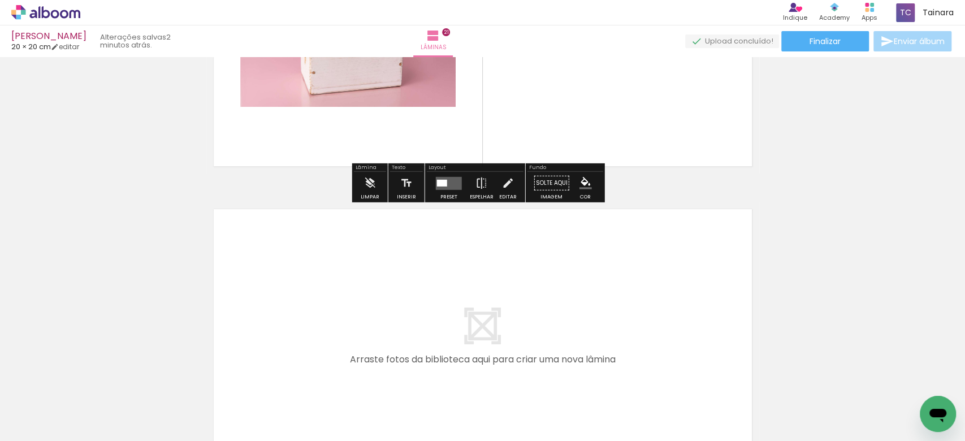
click at [348, 100] on quentale-photo at bounding box center [347, 35] width 215 height 144
click at [438, 179] on div at bounding box center [442, 182] width 10 height 7
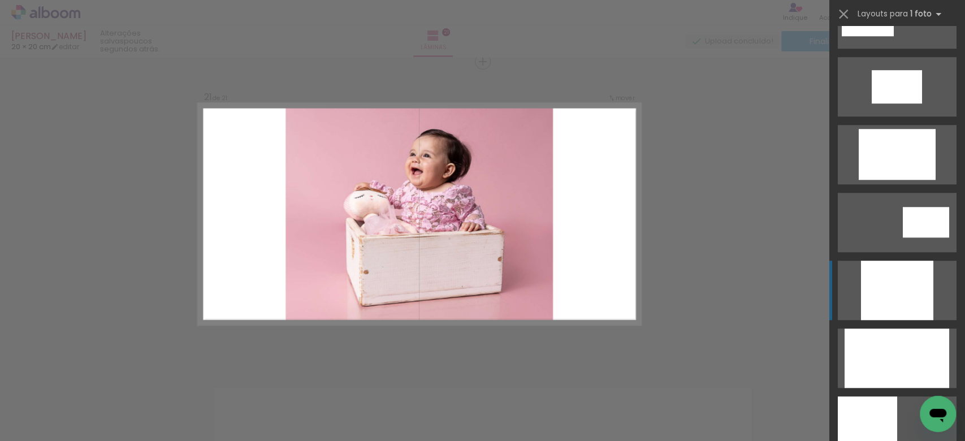
scroll to position [528, 0]
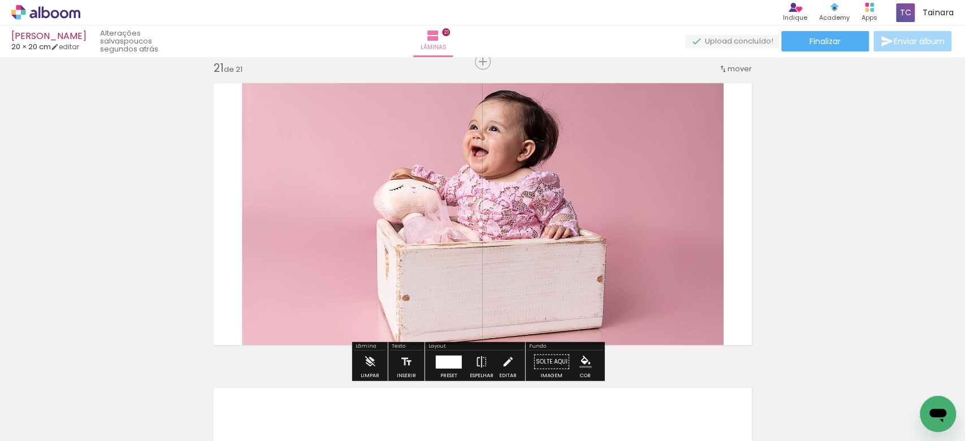
click at [481, 236] on quentale-photo at bounding box center [483, 214] width 482 height 277
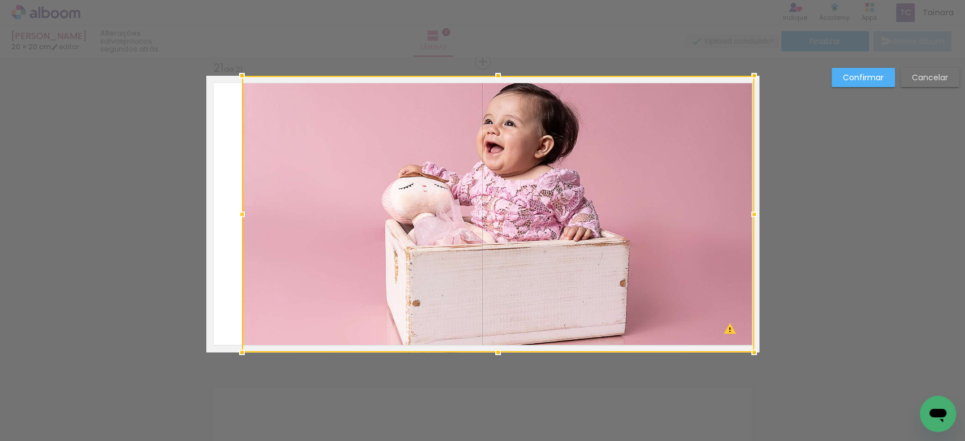
drag, startPoint x: 712, startPoint y: 217, endPoint x: 772, endPoint y: 161, distance: 82.8
click at [743, 209] on div at bounding box center [754, 214] width 23 height 23
drag, startPoint x: 848, startPoint y: 67, endPoint x: 822, endPoint y: 98, distance: 40.1
click at [844, 71] on paper-button "Confirmar" at bounding box center [863, 77] width 63 height 19
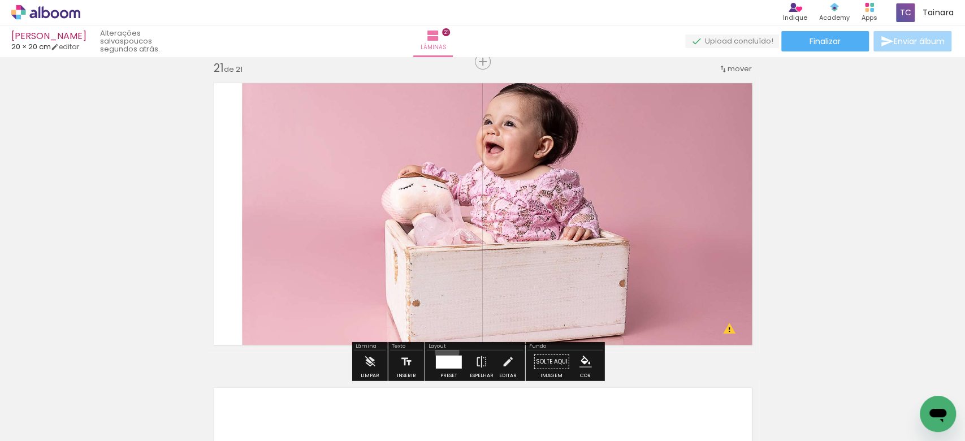
click at [445, 351] on div at bounding box center [449, 362] width 31 height 23
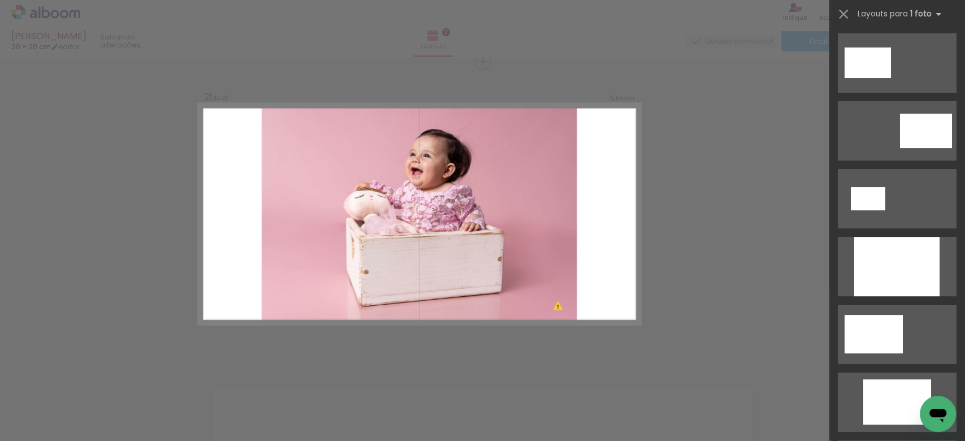
scroll to position [0, 0]
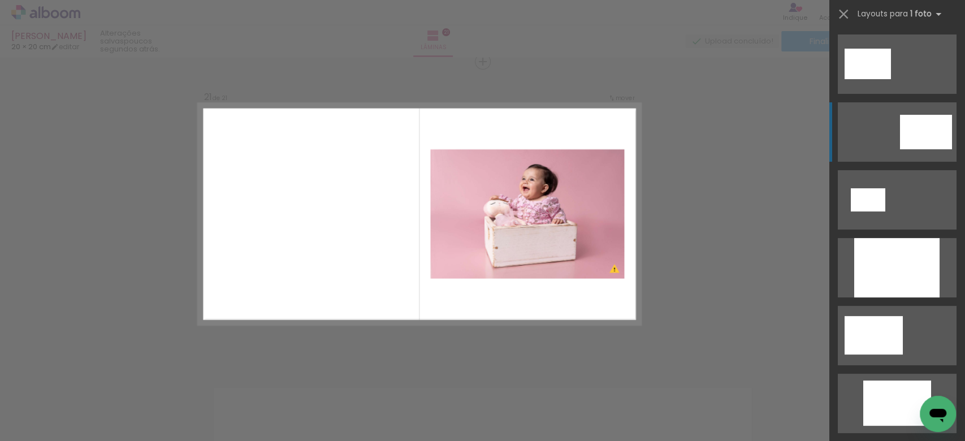
click at [902, 144] on div at bounding box center [926, 132] width 52 height 35
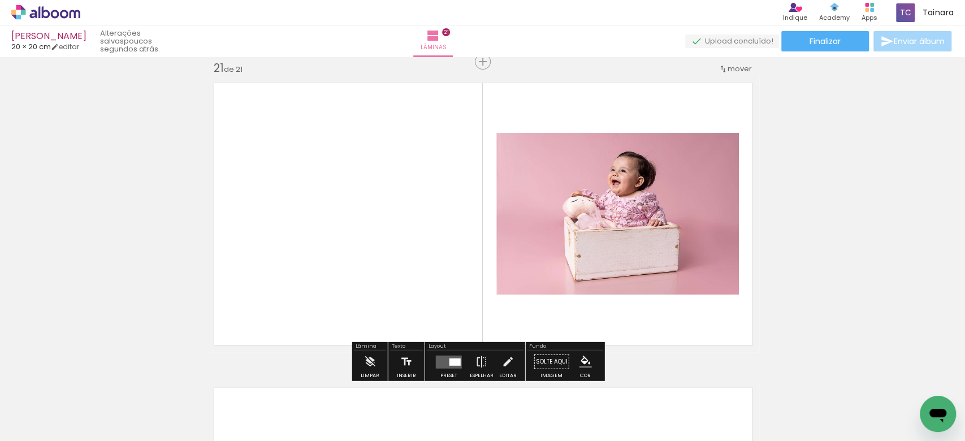
drag, startPoint x: 447, startPoint y: 357, endPoint x: 468, endPoint y: 353, distance: 21.3
click at [446, 360] on quentale-layouter at bounding box center [449, 361] width 26 height 13
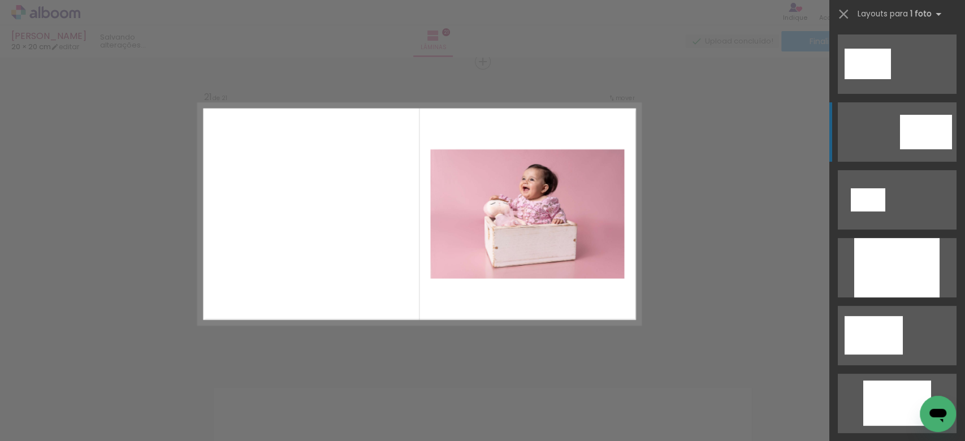
scroll to position [68, 0]
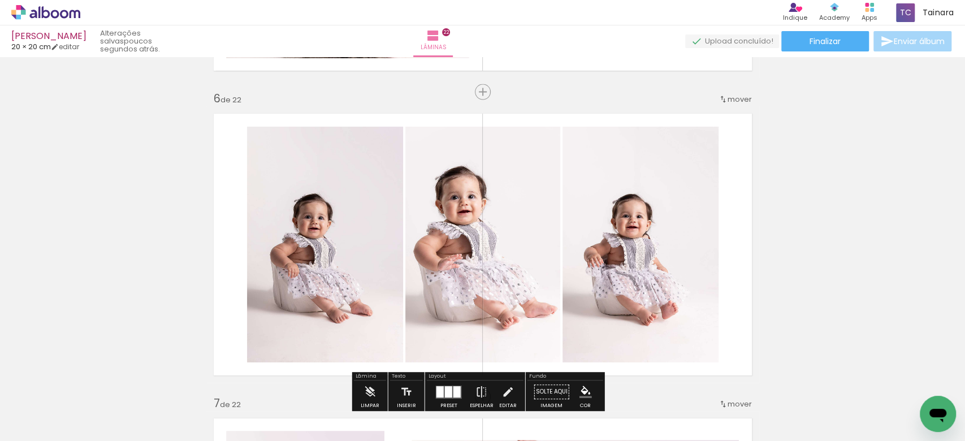
scroll to position [0, 296]
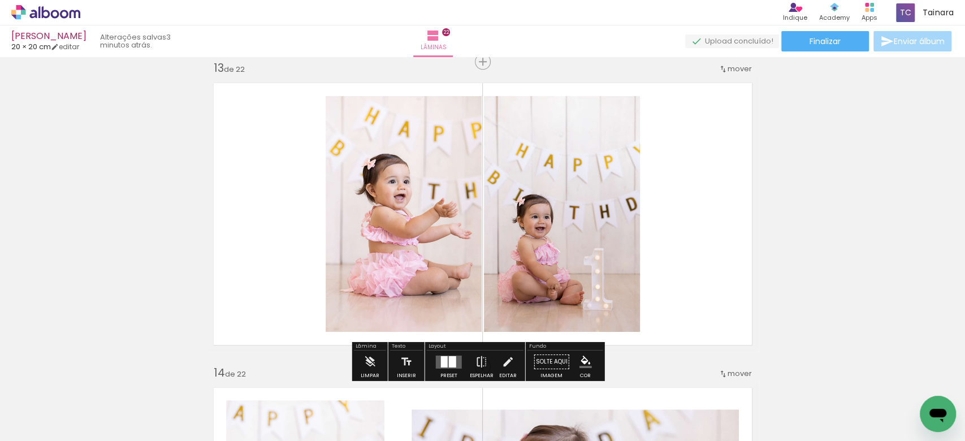
scroll to position [0, 296]
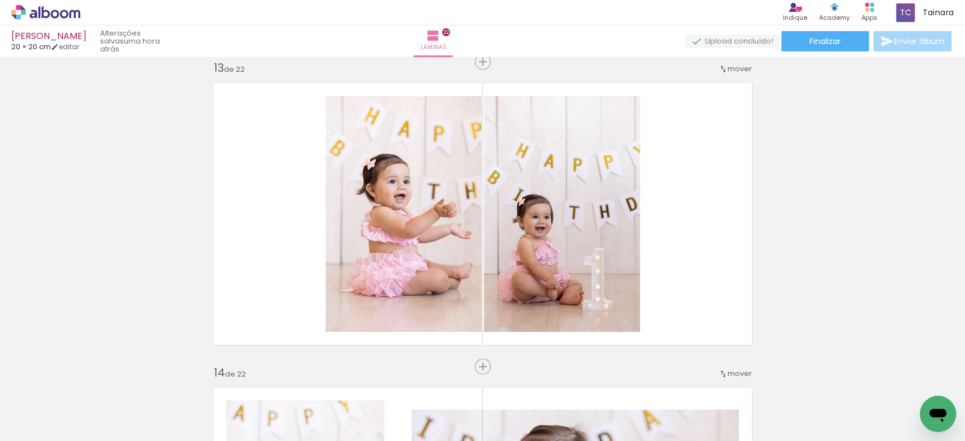
scroll to position [0, 296]
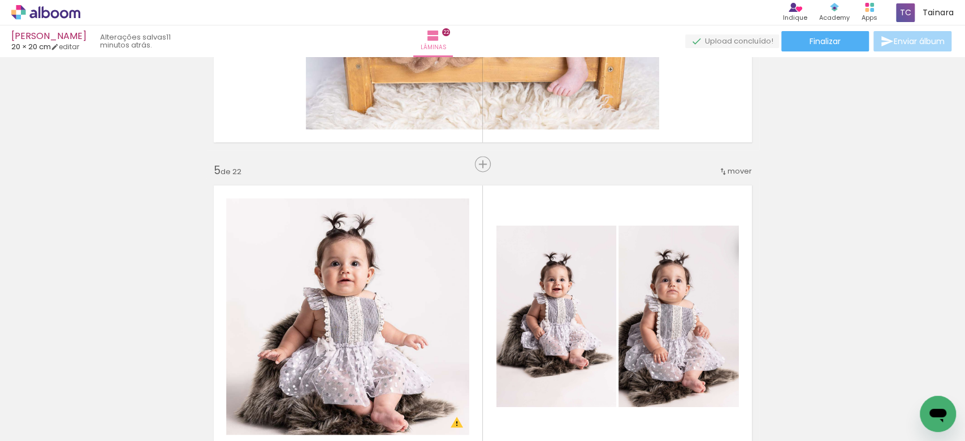
scroll to position [1282, 0]
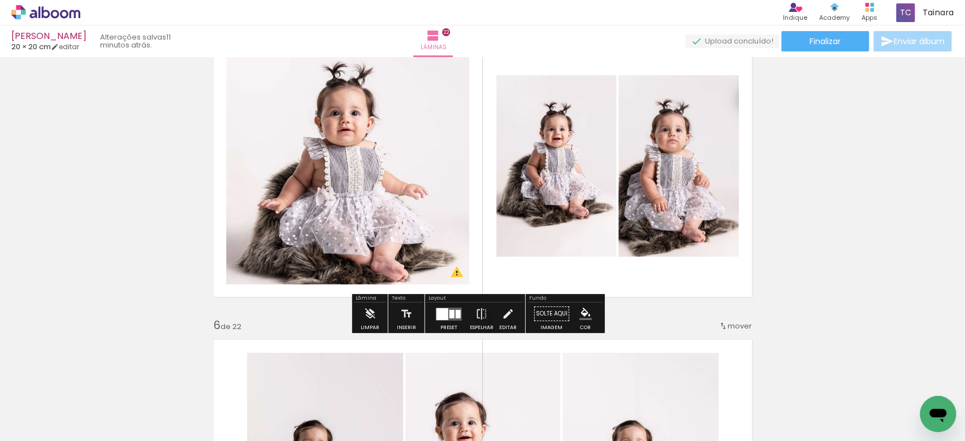
click at [374, 240] on quentale-photo at bounding box center [347, 166] width 243 height 236
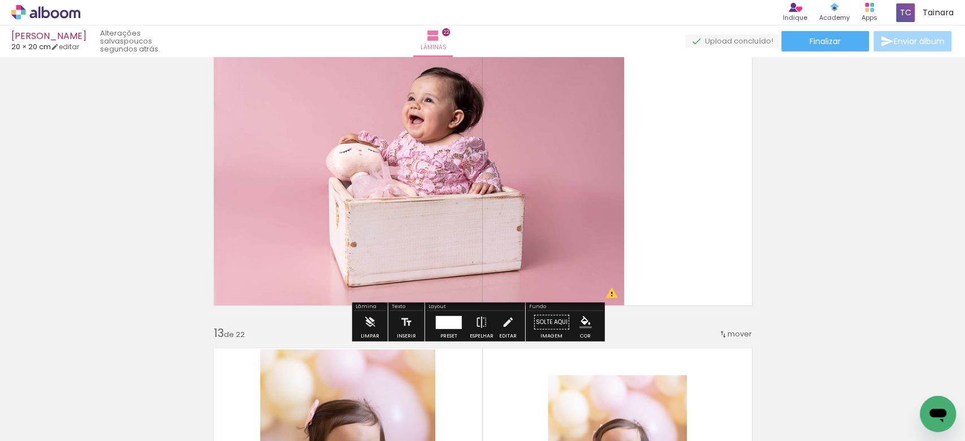
scroll to position [3394, 0]
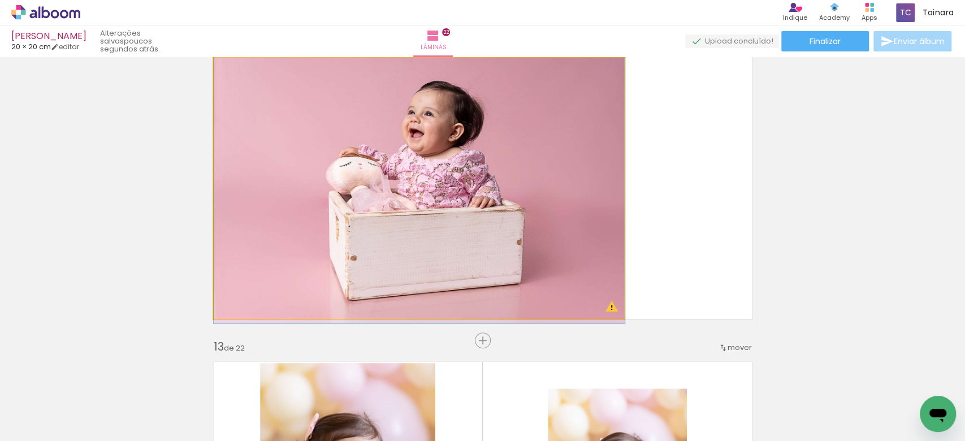
click at [328, 270] on quentale-photo at bounding box center [419, 188] width 411 height 261
click at [324, 256] on quentale-photo at bounding box center [419, 188] width 411 height 261
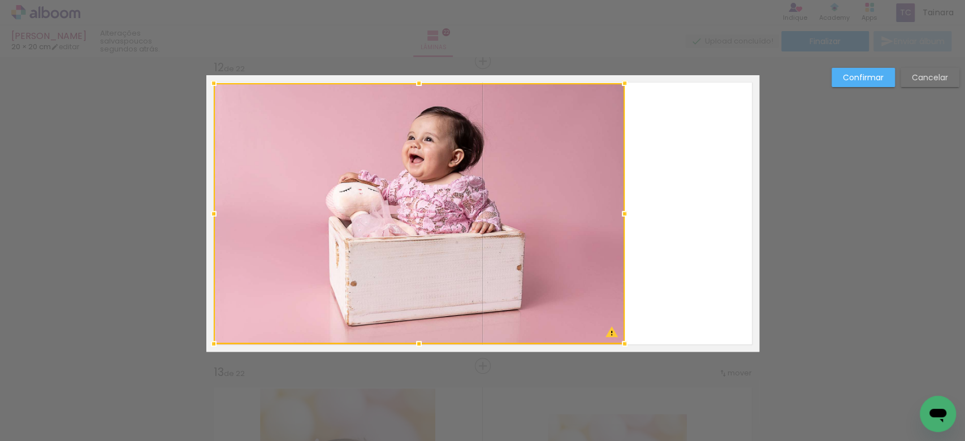
scroll to position [3368, 0]
click at [856, 85] on paper-button "Confirmar" at bounding box center [863, 77] width 63 height 19
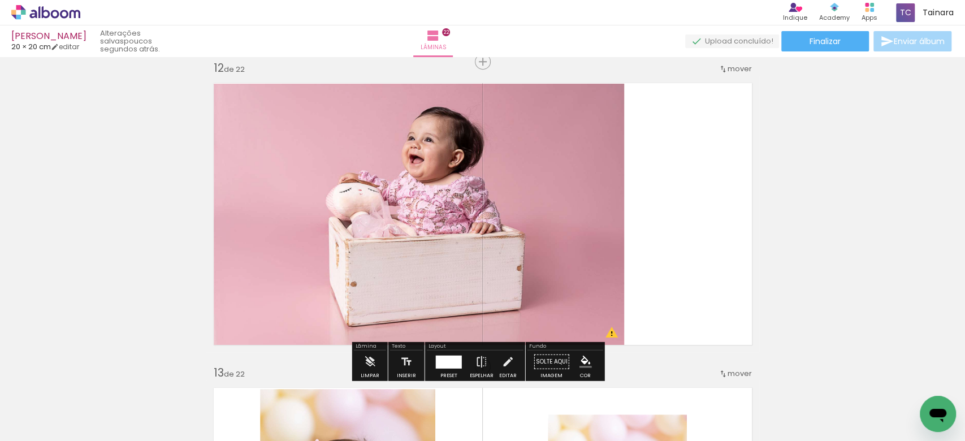
click at [547, 245] on quentale-photo at bounding box center [419, 214] width 411 height 261
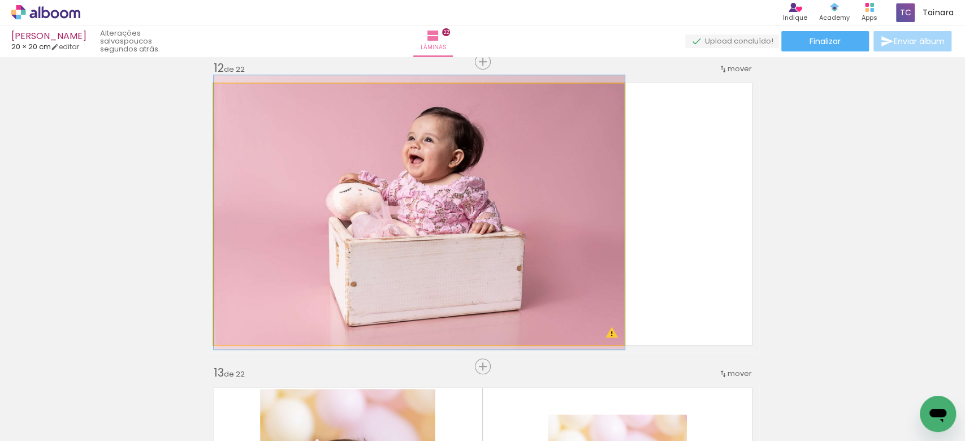
click at [547, 247] on quentale-photo at bounding box center [419, 214] width 411 height 261
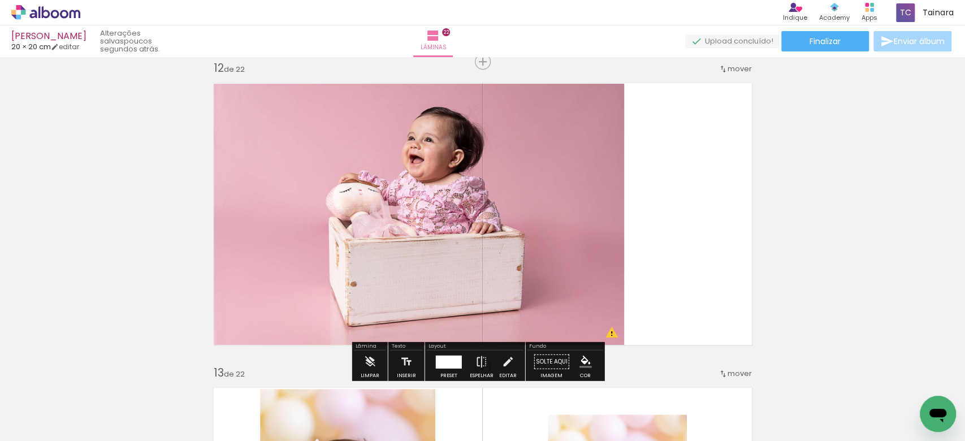
click at [547, 247] on quentale-photo at bounding box center [419, 214] width 411 height 261
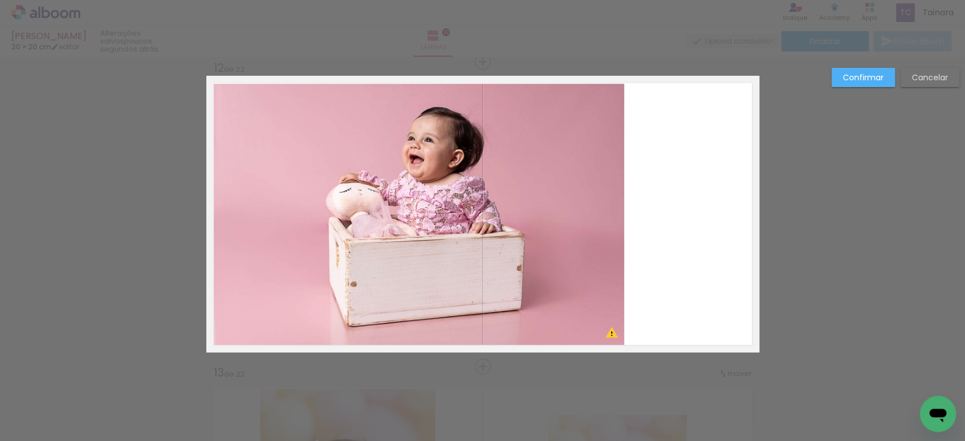
click at [547, 247] on quentale-photo at bounding box center [419, 214] width 411 height 261
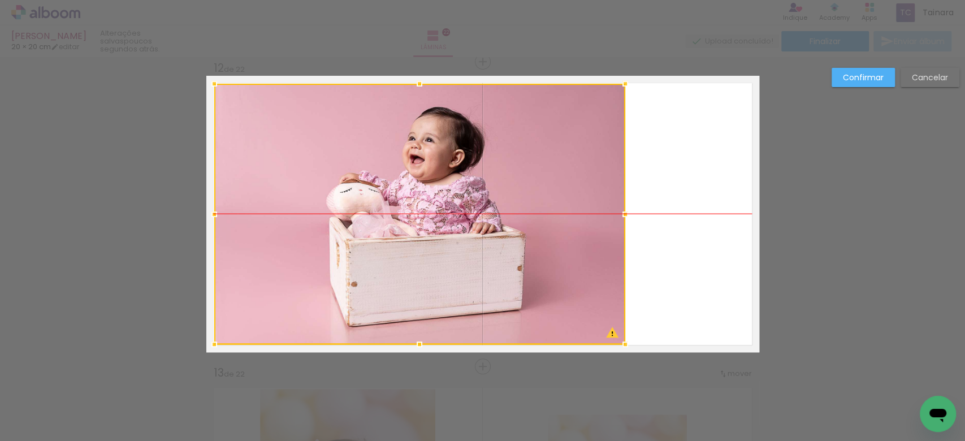
click at [541, 252] on div at bounding box center [419, 214] width 411 height 261
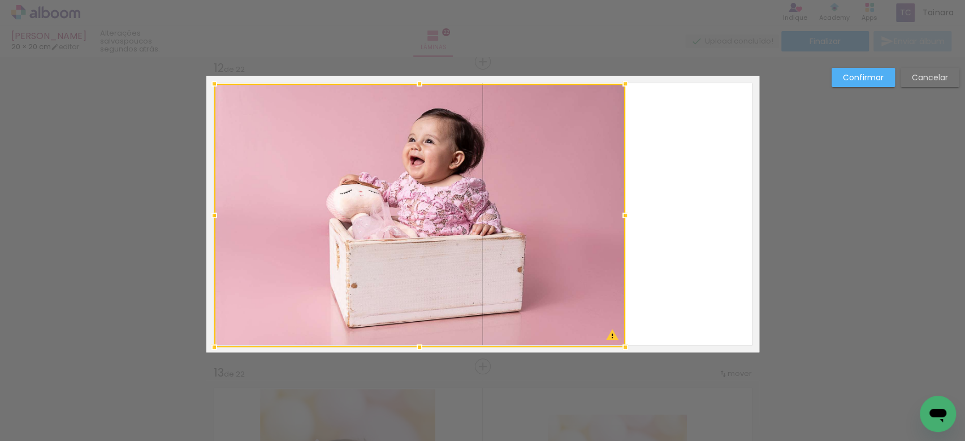
click at [415, 352] on div at bounding box center [419, 347] width 23 height 23
click at [353, 250] on div at bounding box center [419, 216] width 411 height 264
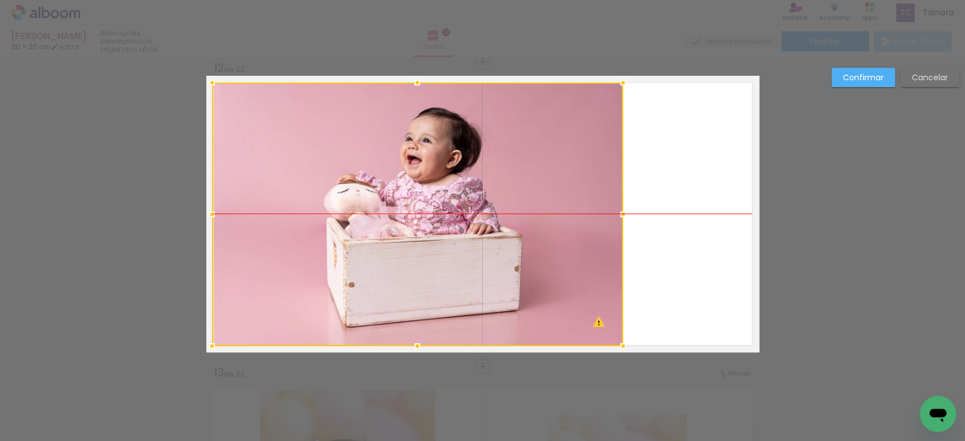
click at [350, 252] on div at bounding box center [417, 215] width 411 height 264
click at [725, 210] on quentale-layouter at bounding box center [482, 214] width 553 height 277
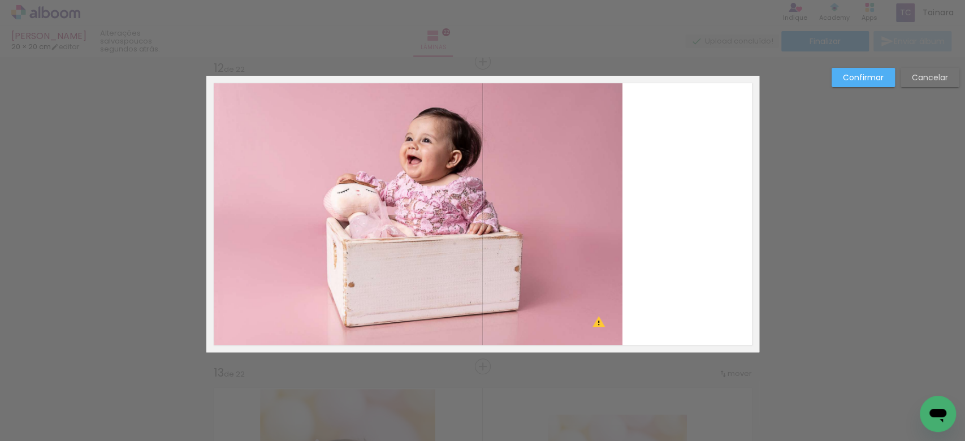
click at [0, 0] on slot "Confirmar" at bounding box center [0, 0] width 0 height 0
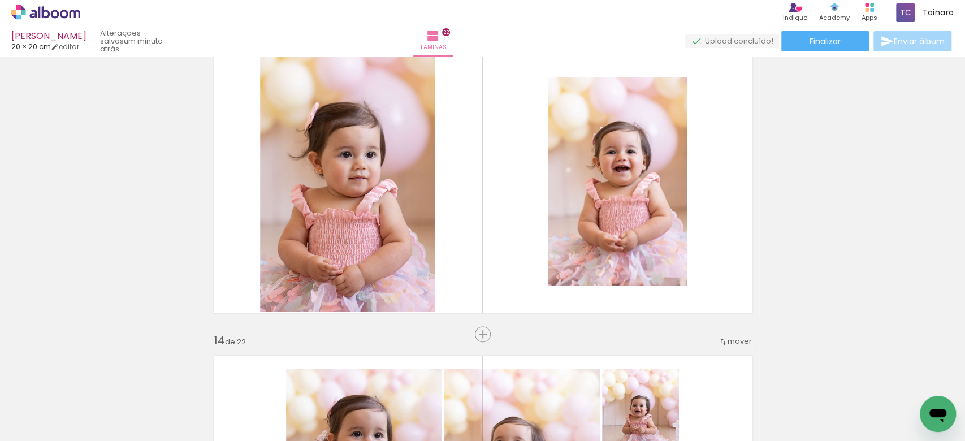
scroll to position [3745, 0]
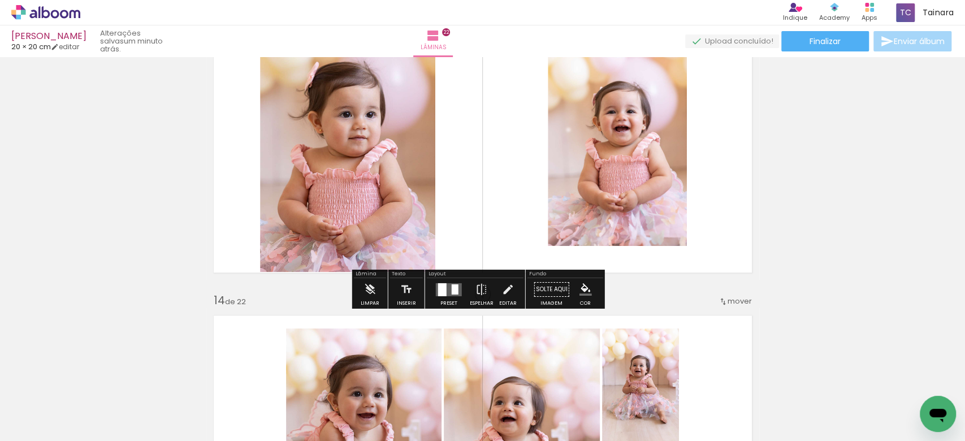
click at [344, 251] on quentale-photo at bounding box center [347, 142] width 175 height 260
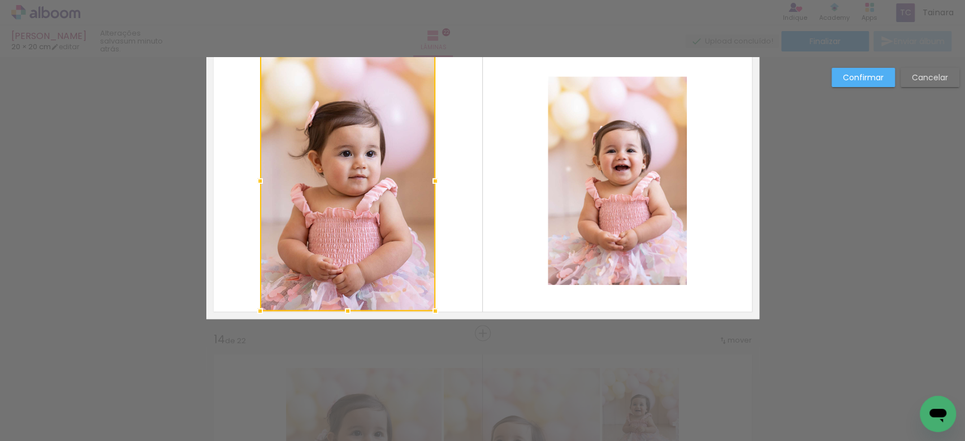
scroll to position [3672, 0]
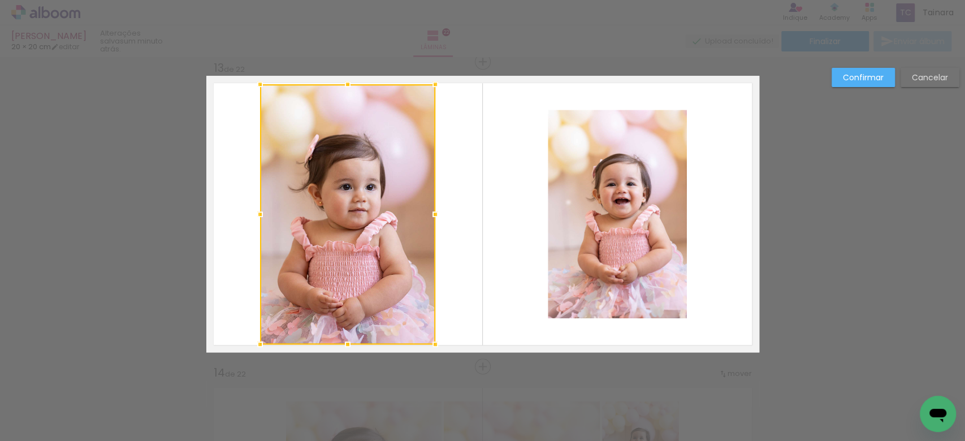
click at [344, 251] on div at bounding box center [347, 214] width 175 height 260
click at [852, 84] on paper-button "Confirmar" at bounding box center [863, 77] width 63 height 19
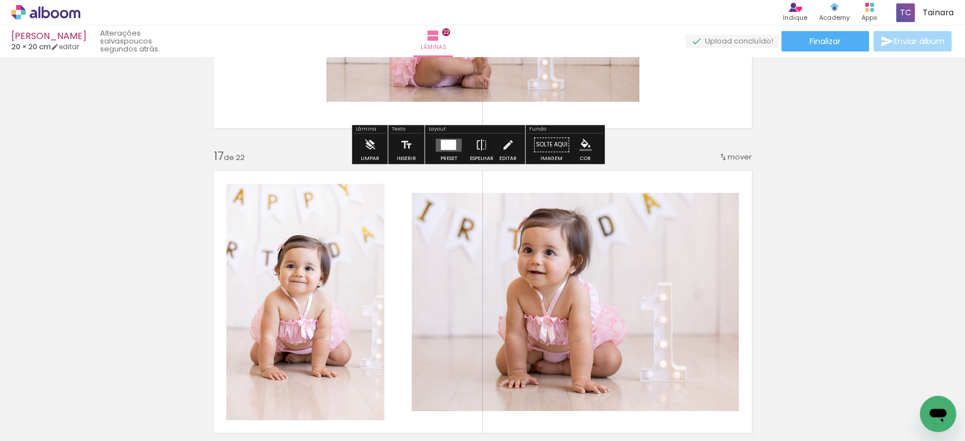
scroll to position [5030, 0]
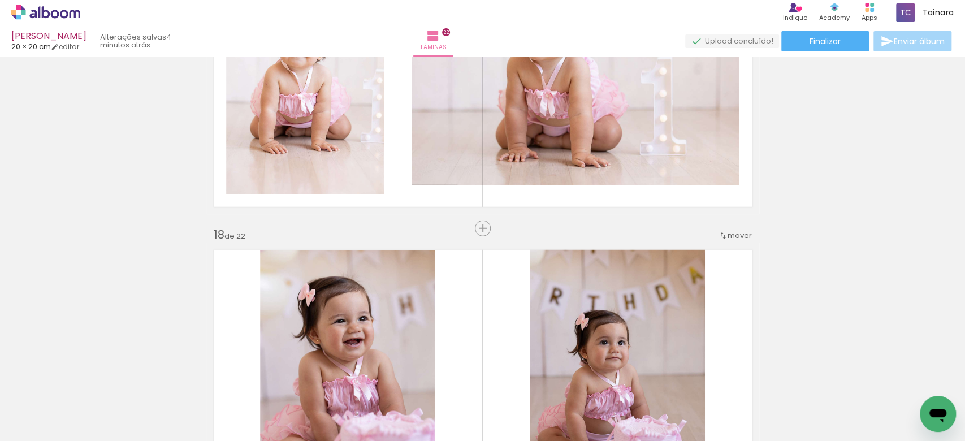
scroll to position [0, 296]
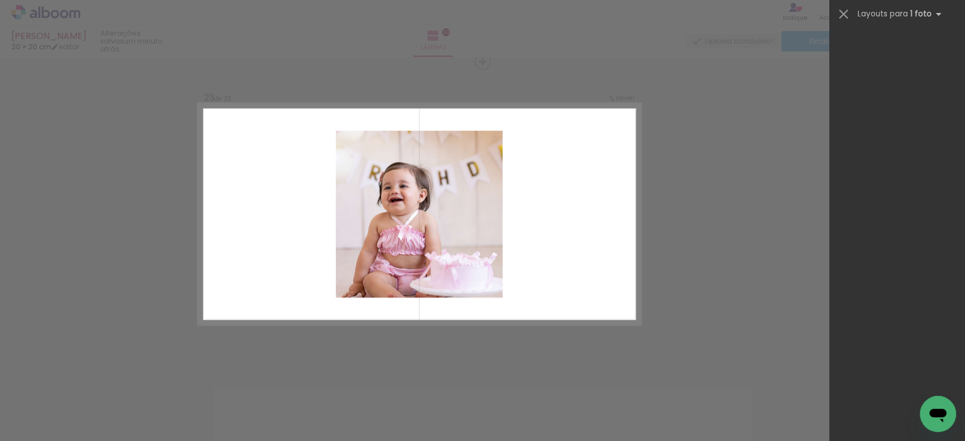
scroll to position [0, 2425]
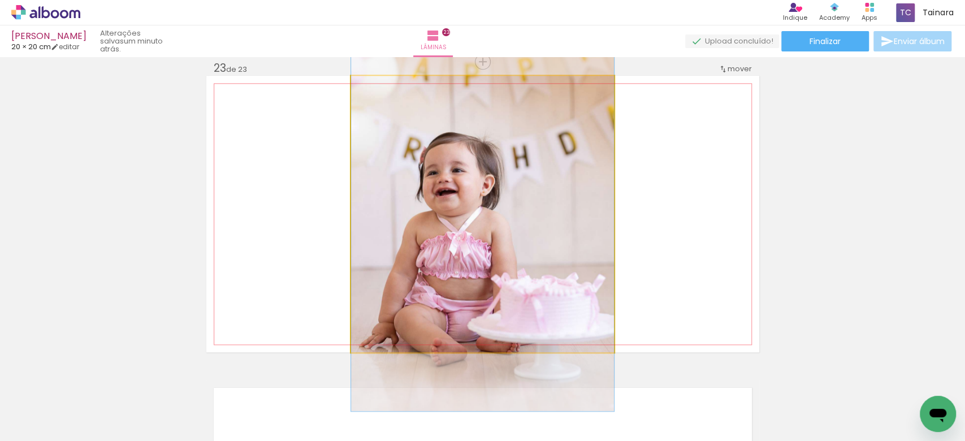
click at [421, 309] on quentale-photo at bounding box center [482, 214] width 263 height 277
click at [424, 307] on quentale-photo at bounding box center [482, 214] width 263 height 277
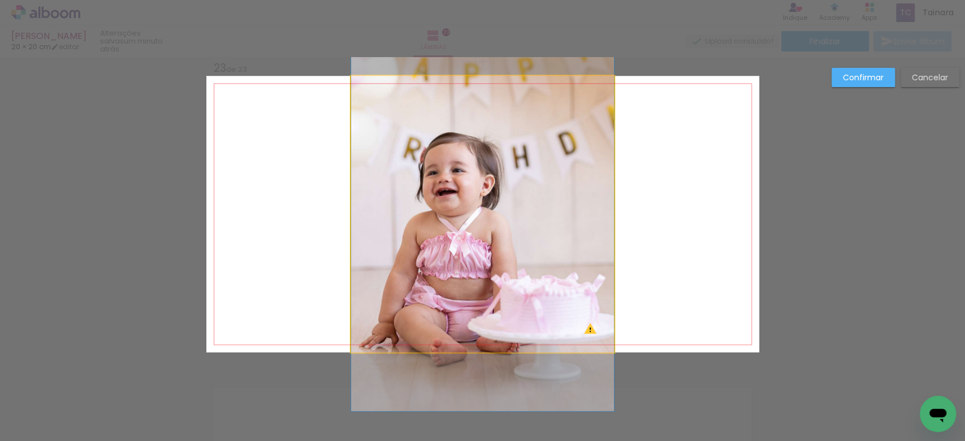
click at [451, 284] on quentale-photo at bounding box center [482, 214] width 263 height 277
click at [451, 284] on div at bounding box center [482, 214] width 209 height 209
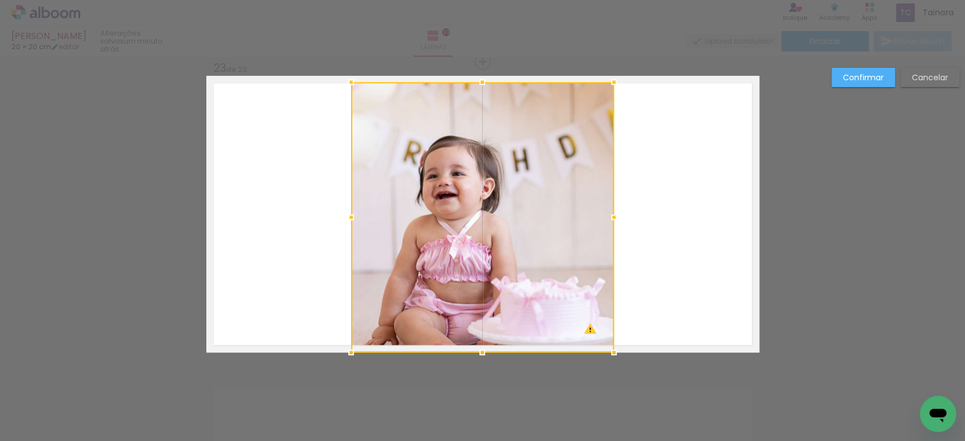
drag, startPoint x: 477, startPoint y: 81, endPoint x: 478, endPoint y: 88, distance: 6.2
click at [478, 88] on div at bounding box center [482, 82] width 23 height 23
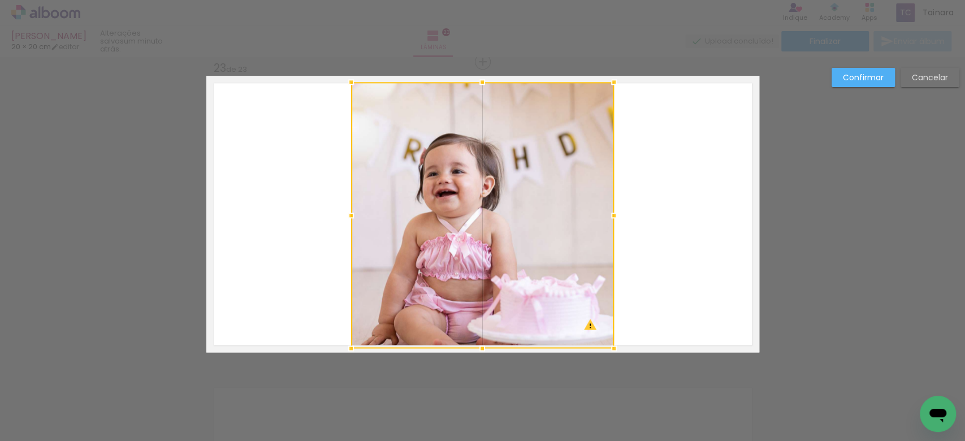
drag, startPoint x: 476, startPoint y: 356, endPoint x: 476, endPoint y: 347, distance: 8.5
click at [476, 347] on div at bounding box center [482, 348] width 23 height 23
click at [0, 0] on slot "Confirmar" at bounding box center [0, 0] width 0 height 0
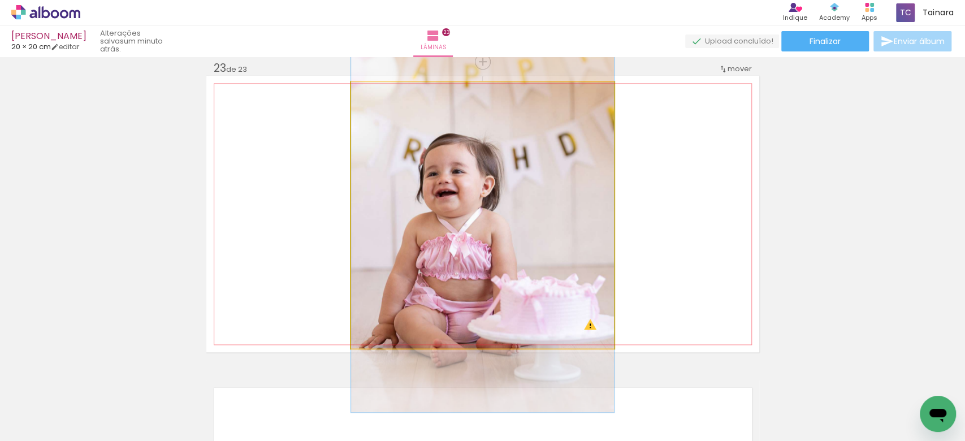
drag, startPoint x: 424, startPoint y: 206, endPoint x: 482, endPoint y: 213, distance: 59.2
click at [424, 207] on quentale-photo at bounding box center [482, 215] width 263 height 266
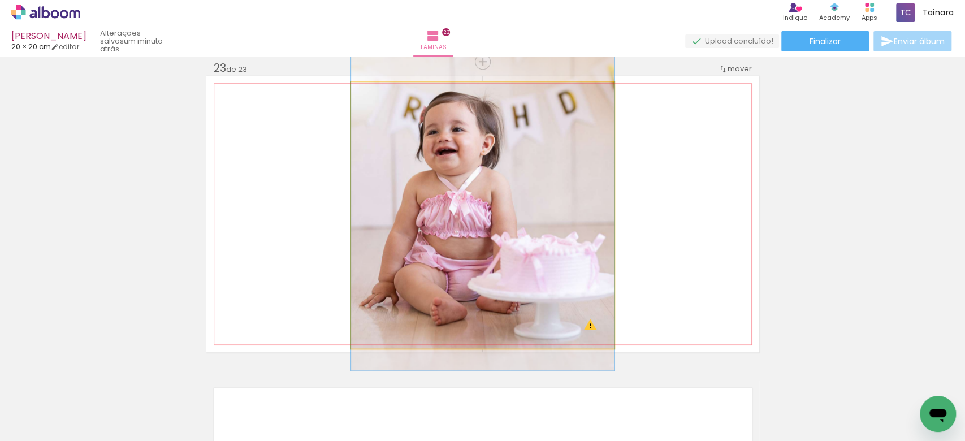
drag, startPoint x: 491, startPoint y: 215, endPoint x: 488, endPoint y: 173, distance: 42.0
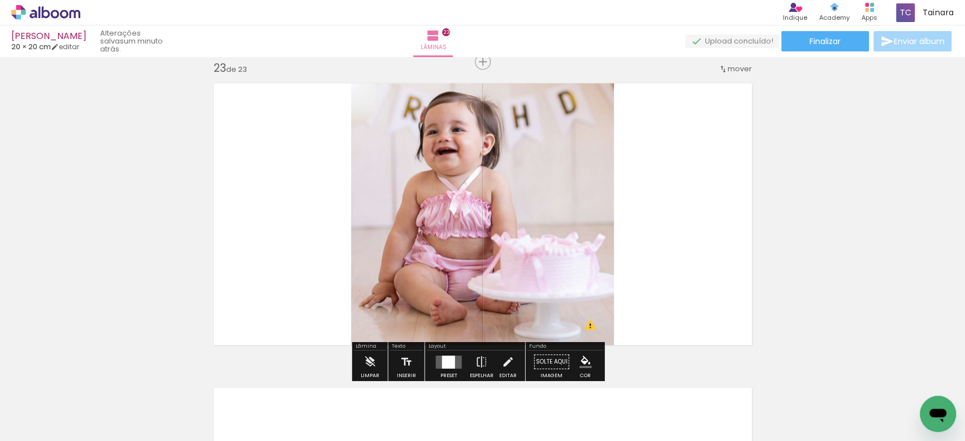
click at [724, 253] on quentale-layouter at bounding box center [482, 214] width 553 height 277
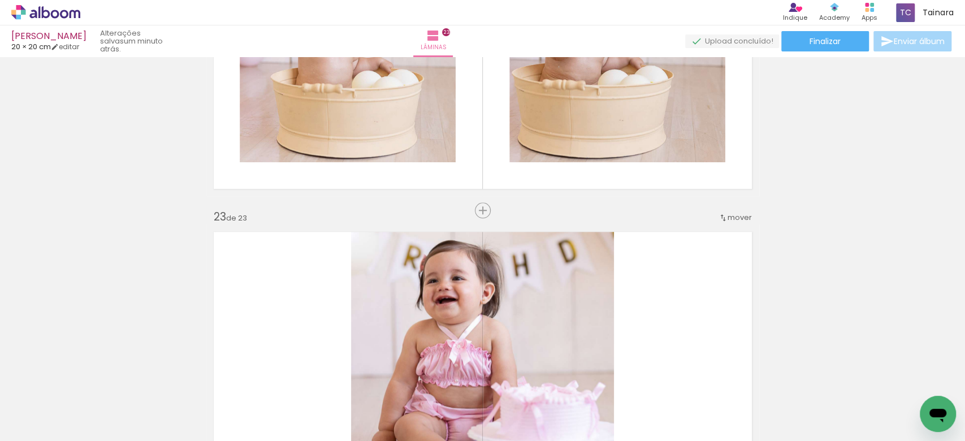
scroll to position [6570, 0]
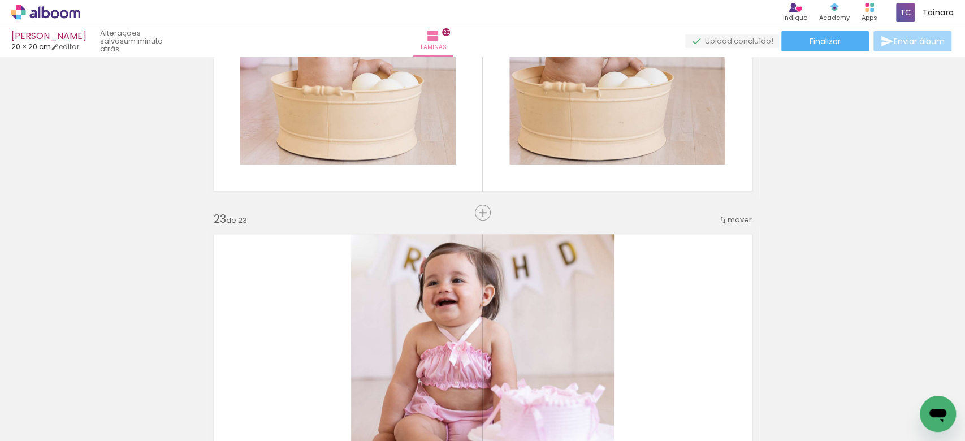
click at [731, 217] on span "mover" at bounding box center [740, 219] width 24 height 11
click at [701, 265] on span "18" at bounding box center [696, 260] width 9 height 19
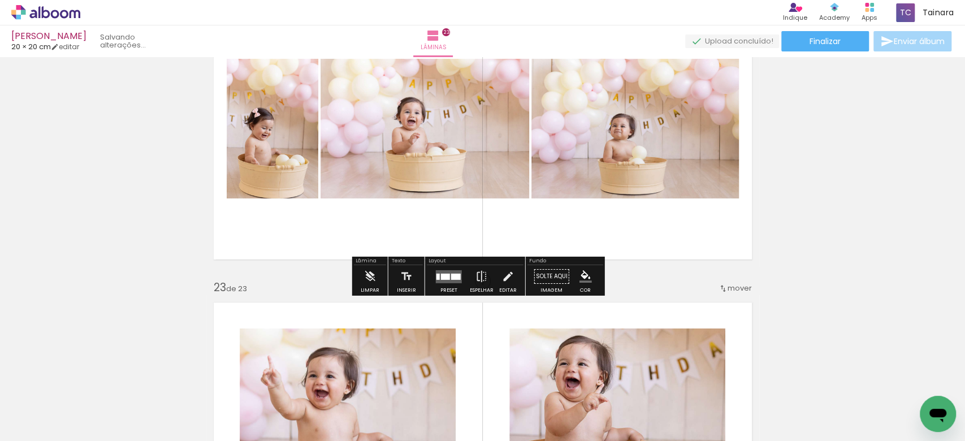
scroll to position [6403, 0]
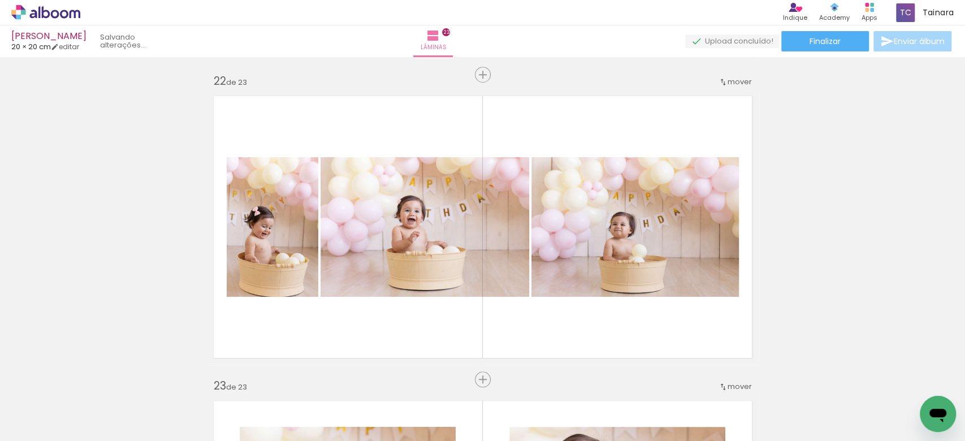
click at [898, 392] on quentale-thumb at bounding box center [918, 402] width 63 height 65
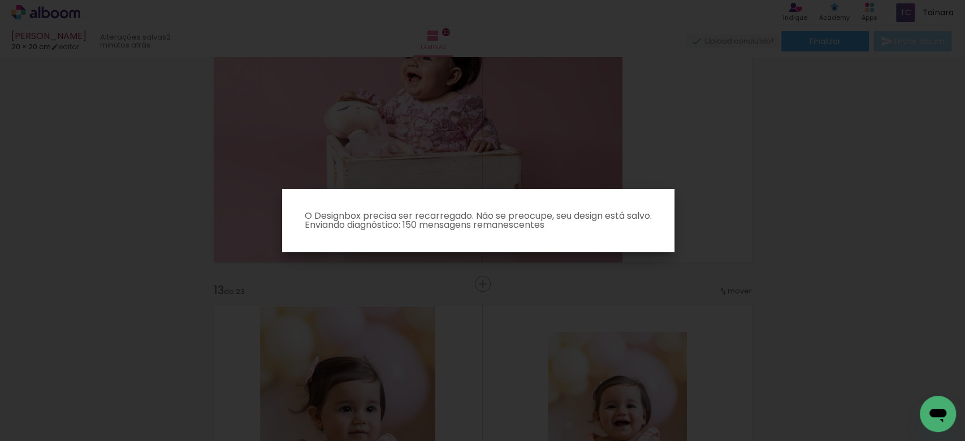
scroll to position [3312, 0]
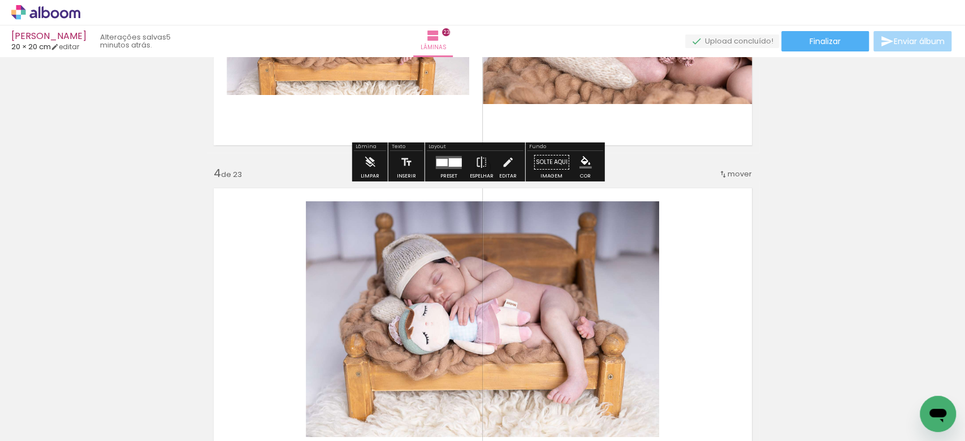
scroll to position [829, 0]
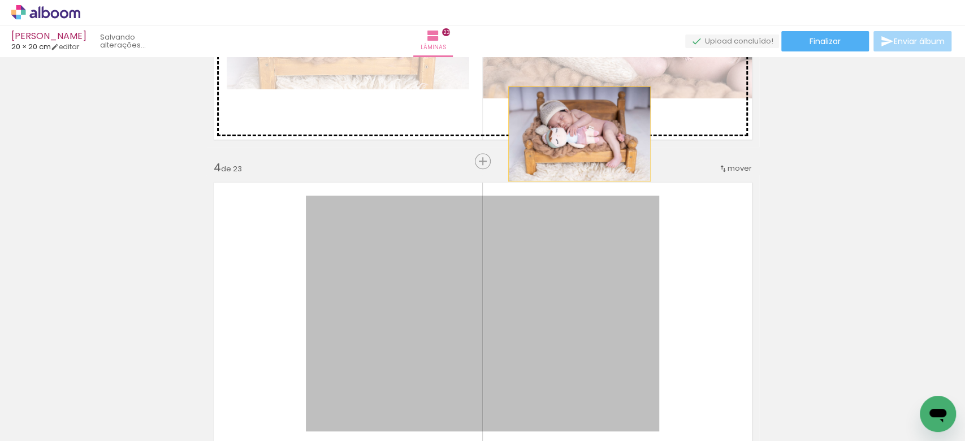
drag, startPoint x: 528, startPoint y: 293, endPoint x: 574, endPoint y: 133, distance: 165.8
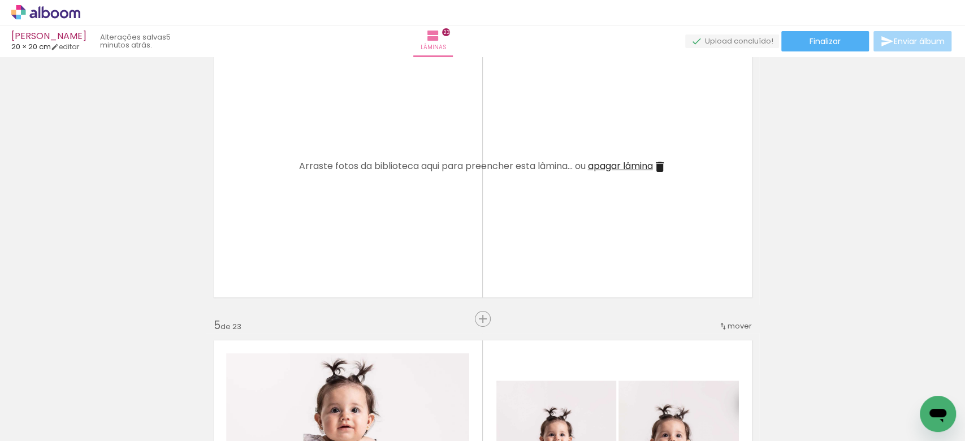
scroll to position [980, 0]
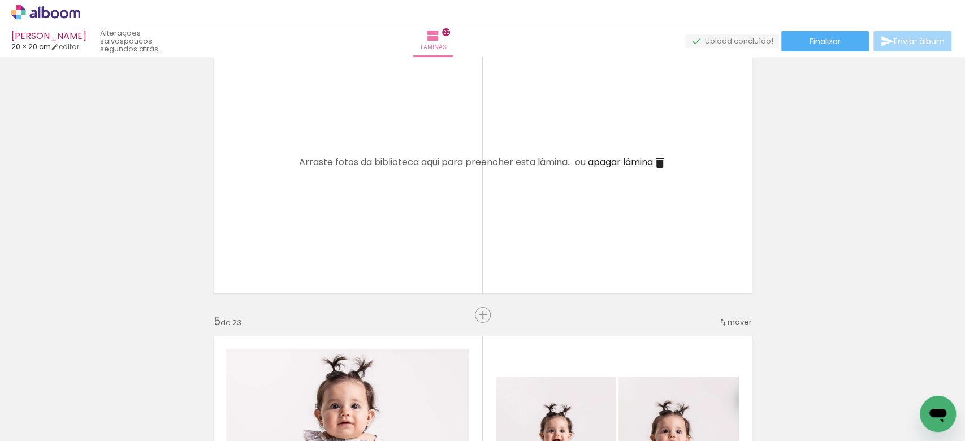
click at [51, 425] on span "Adicionar Fotos" at bounding box center [40, 426] width 34 height 12
click at [0, 0] on input "file" at bounding box center [0, 0] width 0 height 0
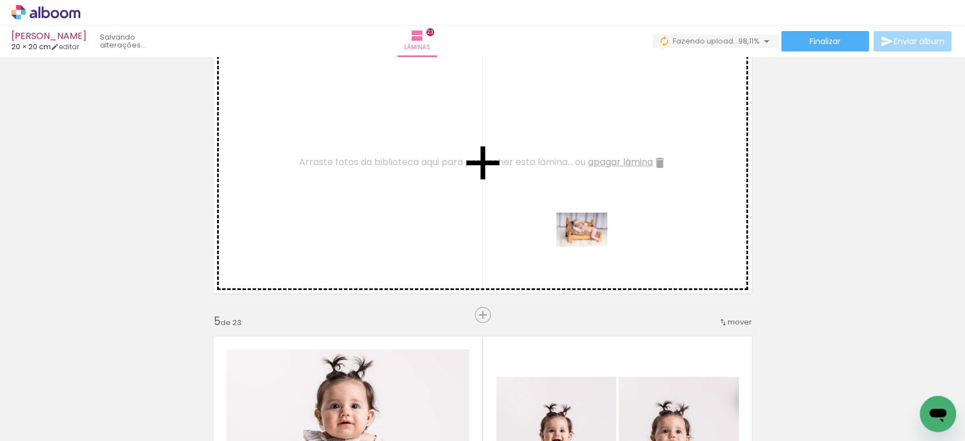
drag, startPoint x: 908, startPoint y: 413, endPoint x: 583, endPoint y: 248, distance: 364.2
click at [584, 248] on quentale-workspace at bounding box center [482, 220] width 965 height 441
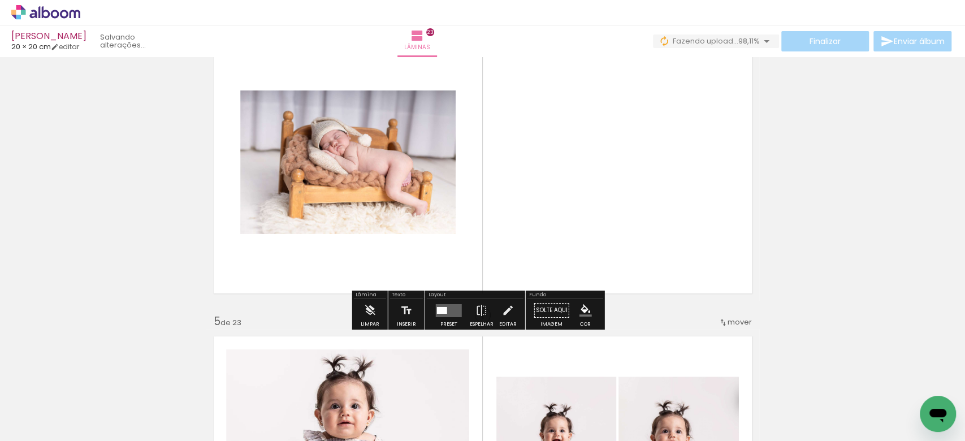
click at [459, 304] on div at bounding box center [449, 310] width 31 height 23
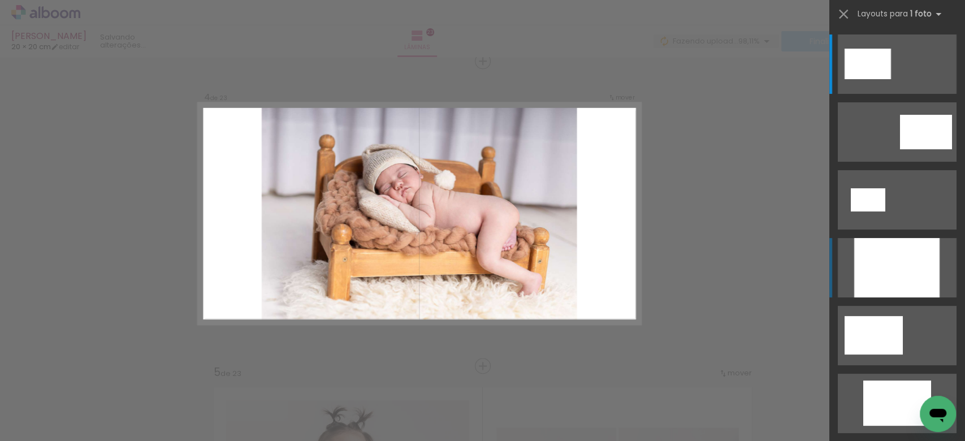
scroll to position [929, 0]
click at [882, 283] on div at bounding box center [897, 267] width 85 height 59
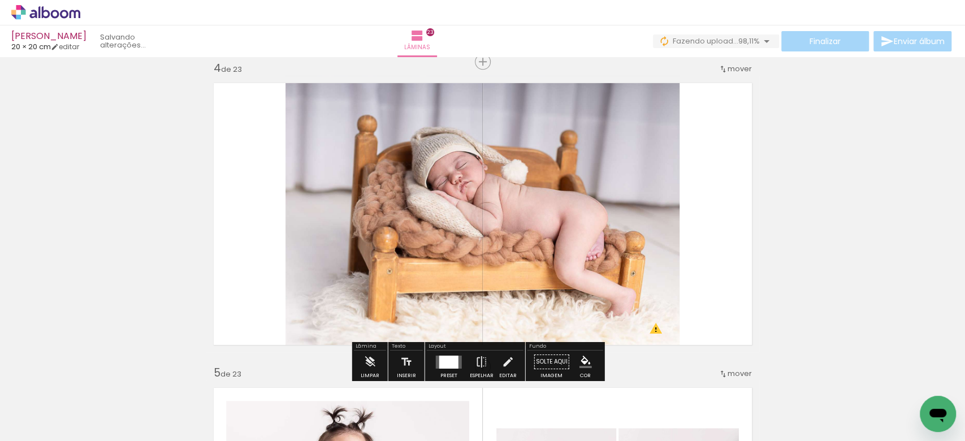
click at [517, 210] on quentale-photo at bounding box center [483, 214] width 394 height 277
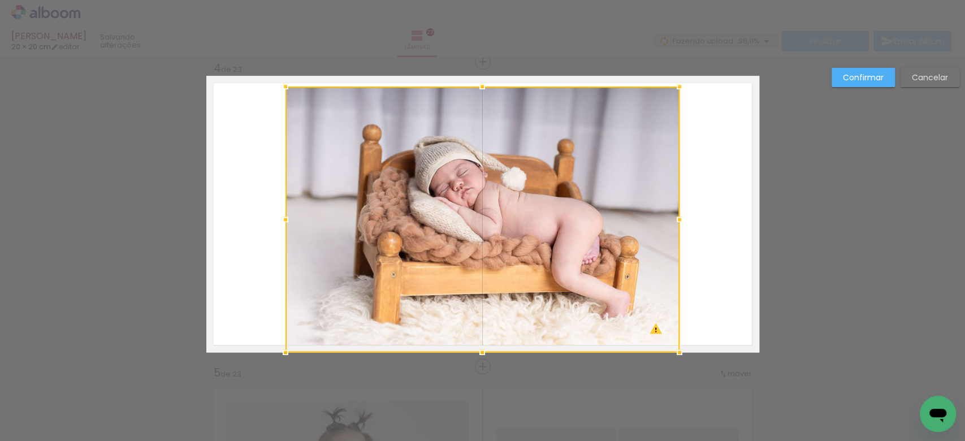
drag, startPoint x: 476, startPoint y: 72, endPoint x: 473, endPoint y: 83, distance: 11.0
click at [473, 83] on div at bounding box center [482, 86] width 23 height 23
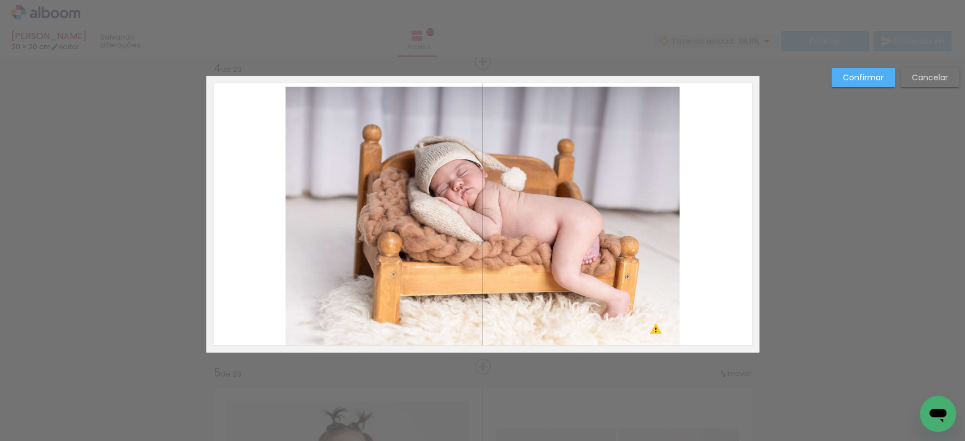
click at [498, 322] on quentale-photo at bounding box center [483, 220] width 394 height 266
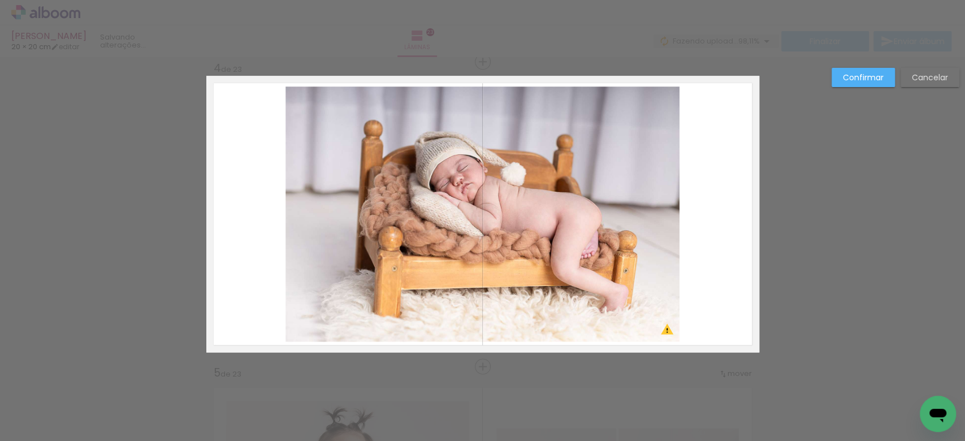
scroll to position [0, 2488]
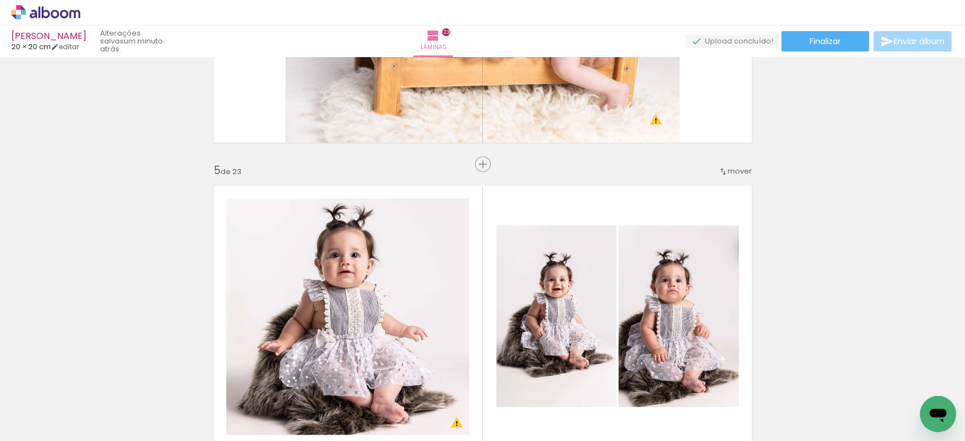
scroll to position [0, 2488]
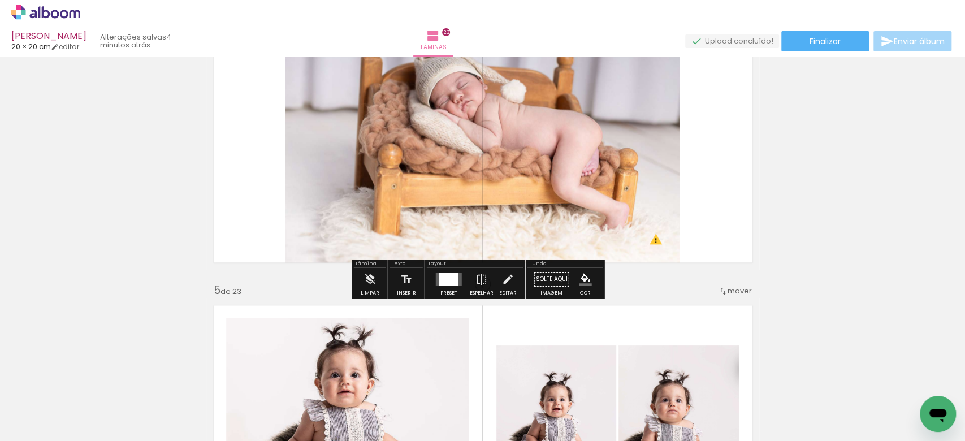
scroll to position [829, 0]
